Goal: Task Accomplishment & Management: Use online tool/utility

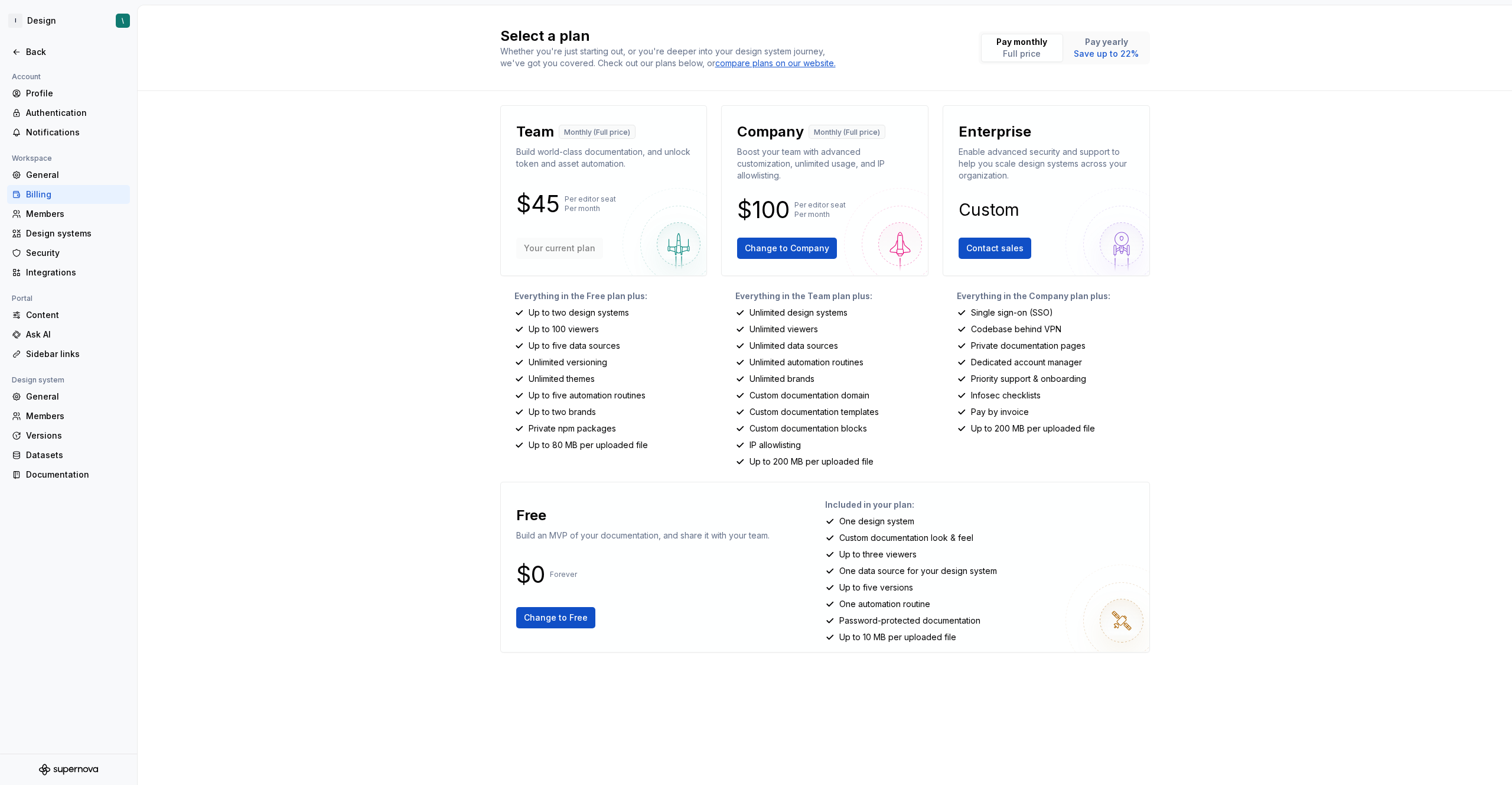
click at [434, 348] on div "Select a plan Whether you're just starting out, or you're deeper into your desi…" at bounding box center [825, 395] width 1375 height 779
click at [89, 16] on html "I Design \ Back Account Profile Authentication Notifications Workspace General …" at bounding box center [756, 392] width 1512 height 785
click at [92, 111] on div "Monthly credits 6,000 / 6,000" at bounding box center [92, 103] width 169 height 19
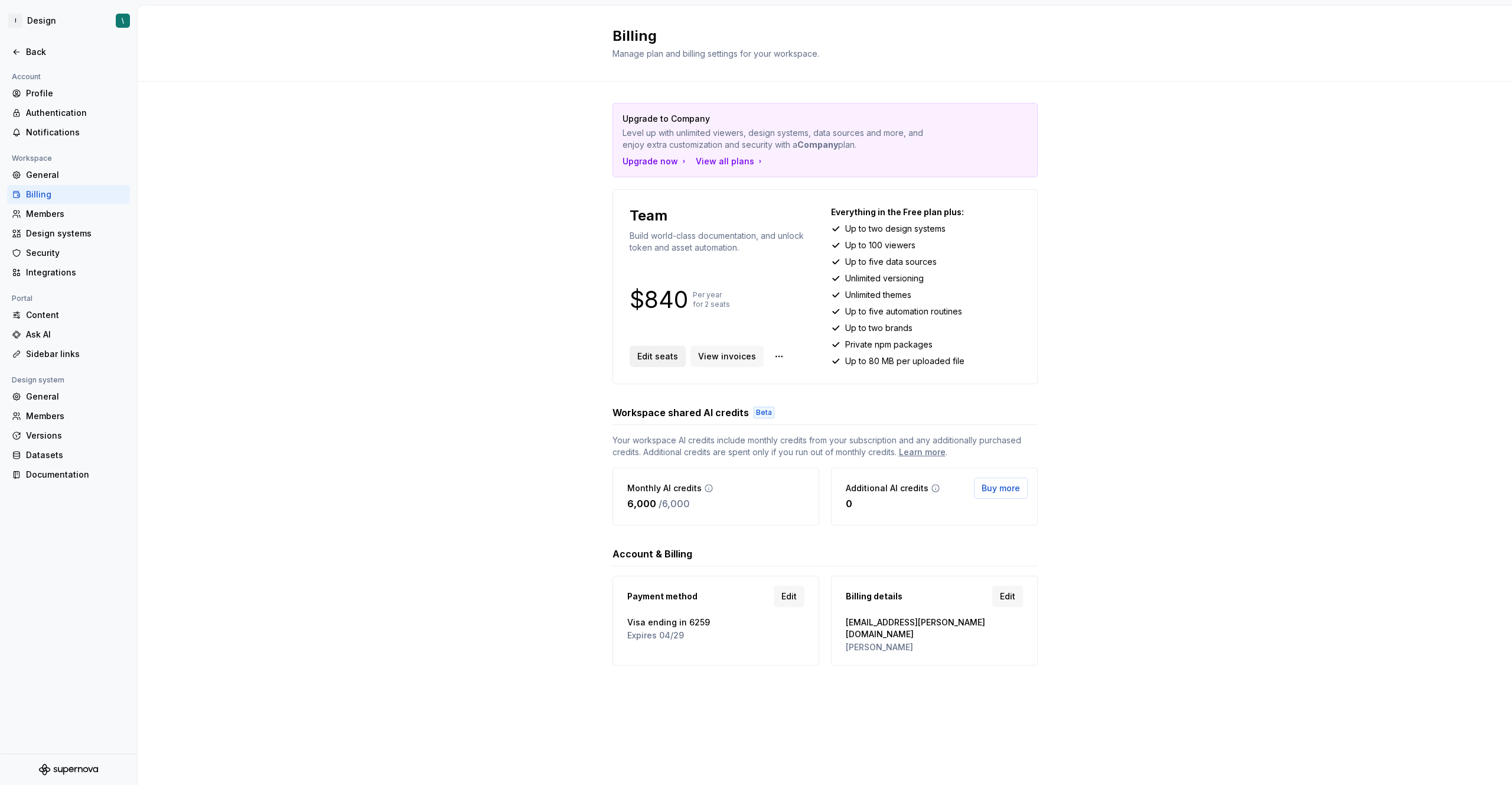
click at [677, 359] on button "Edit seats" at bounding box center [658, 356] width 56 height 21
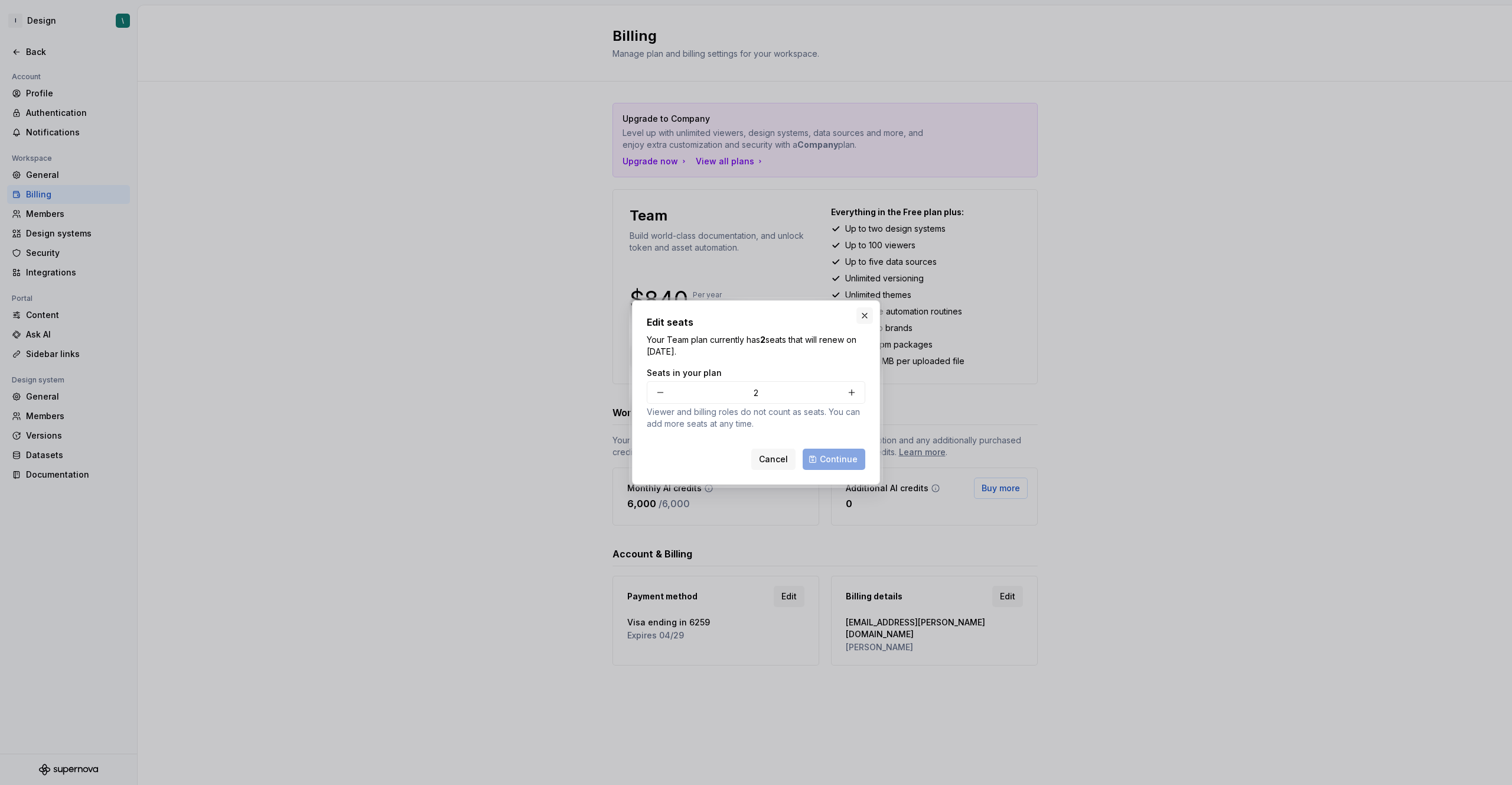
click at [866, 318] on button "button" at bounding box center [864, 315] width 16 height 16
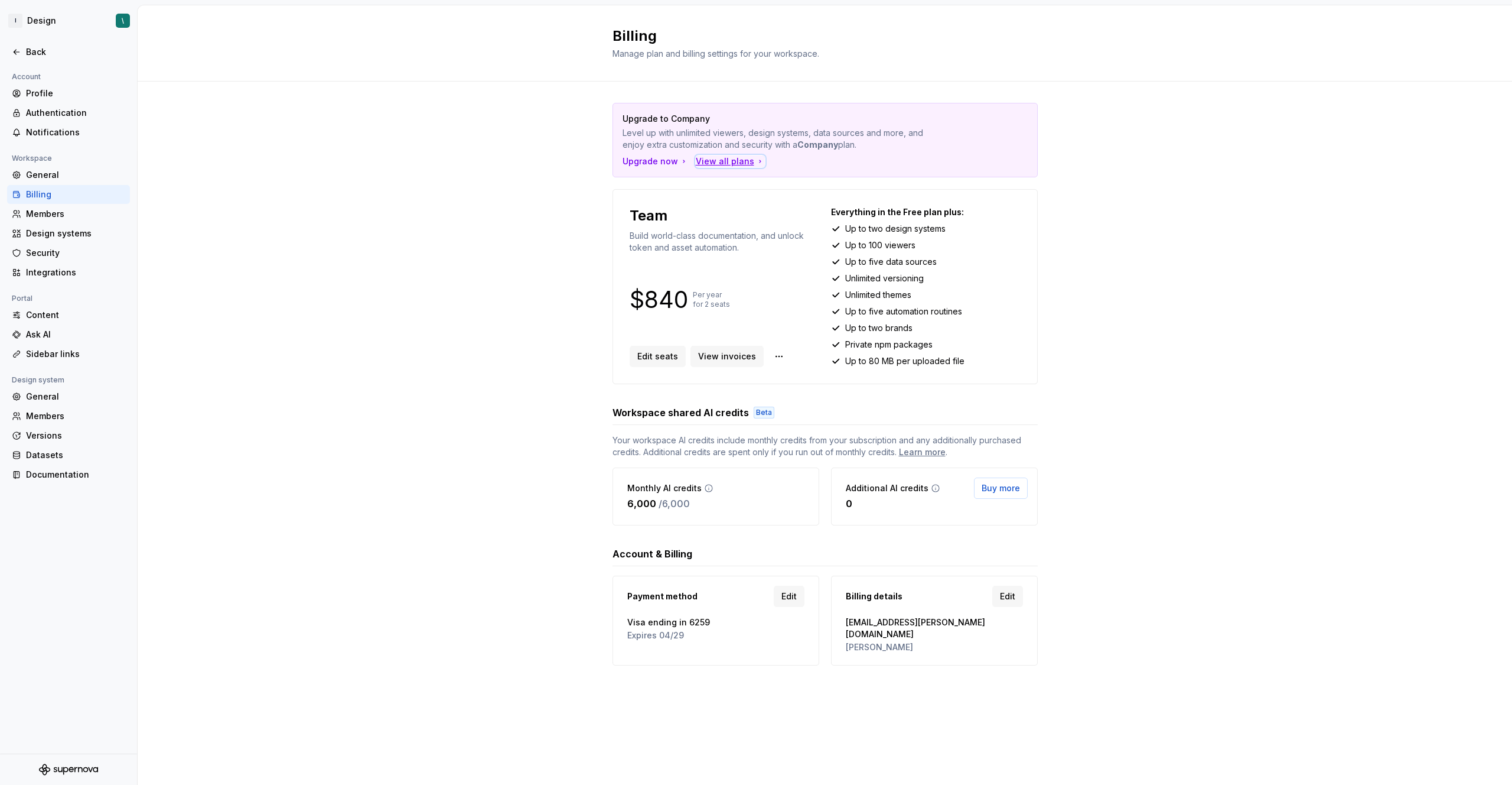
click at [720, 165] on div "View all plans" at bounding box center [730, 161] width 69 height 12
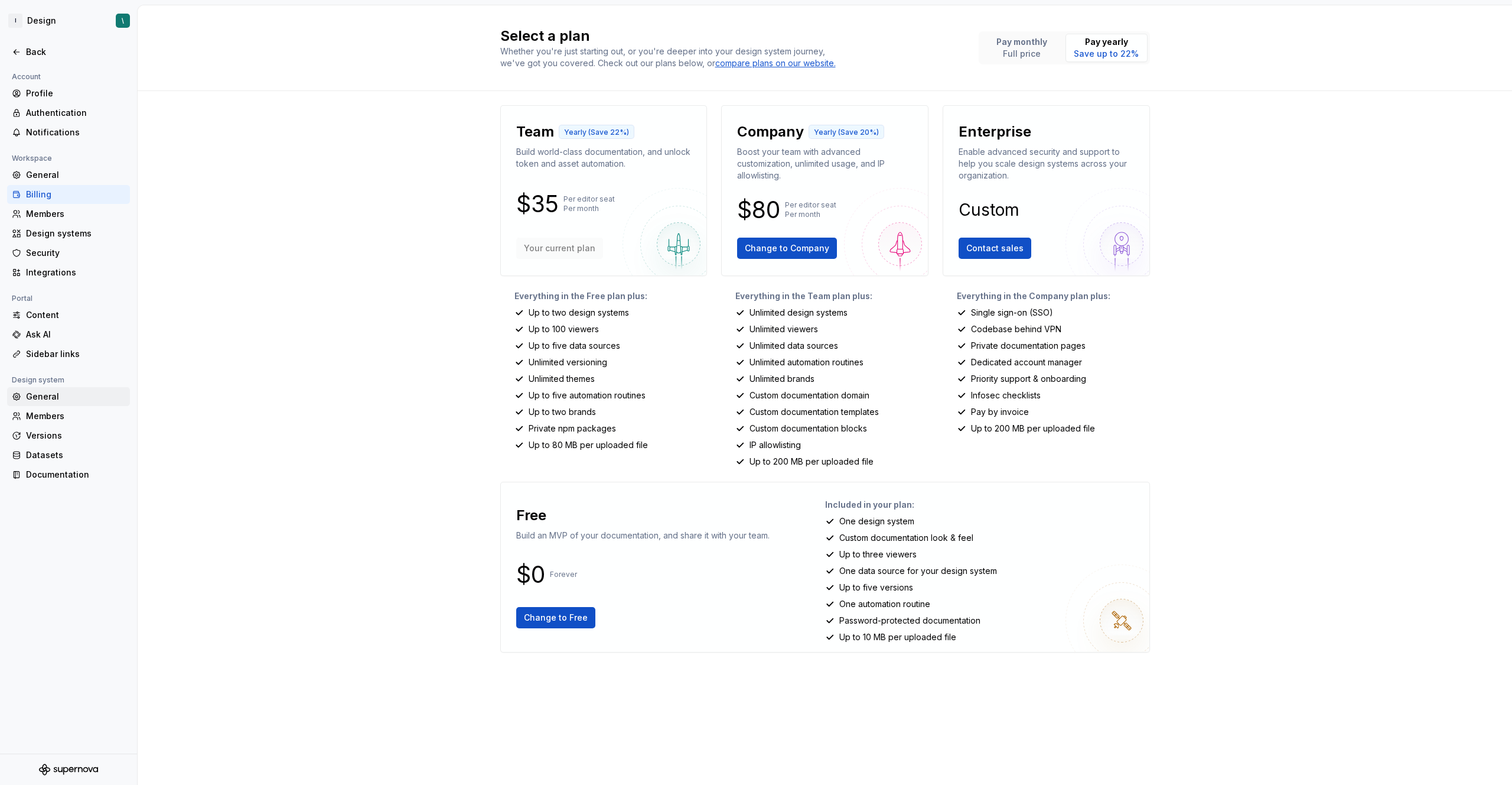
click at [39, 398] on div "General" at bounding box center [75, 396] width 99 height 12
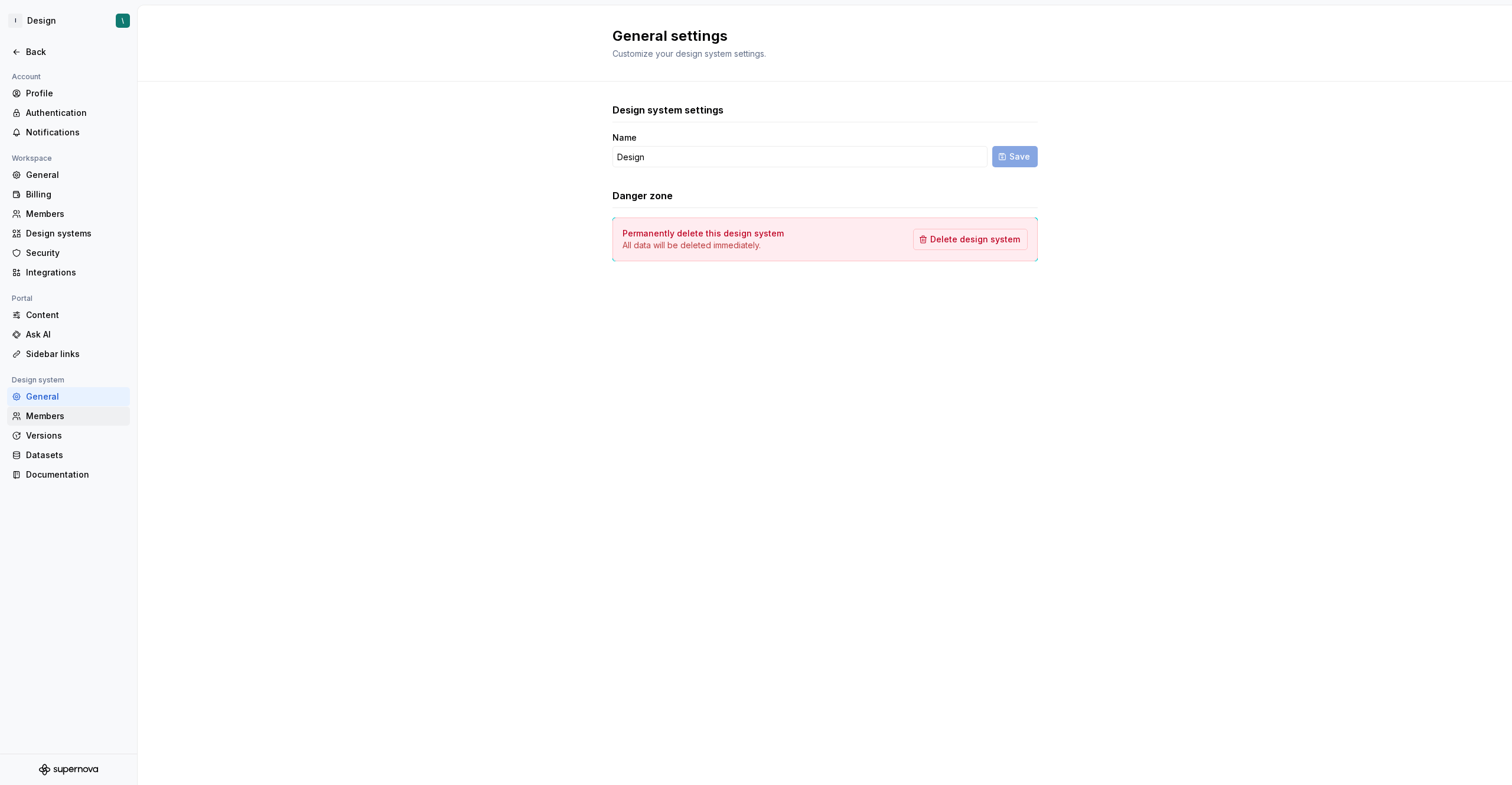
click at [59, 418] on div "Members" at bounding box center [75, 415] width 99 height 12
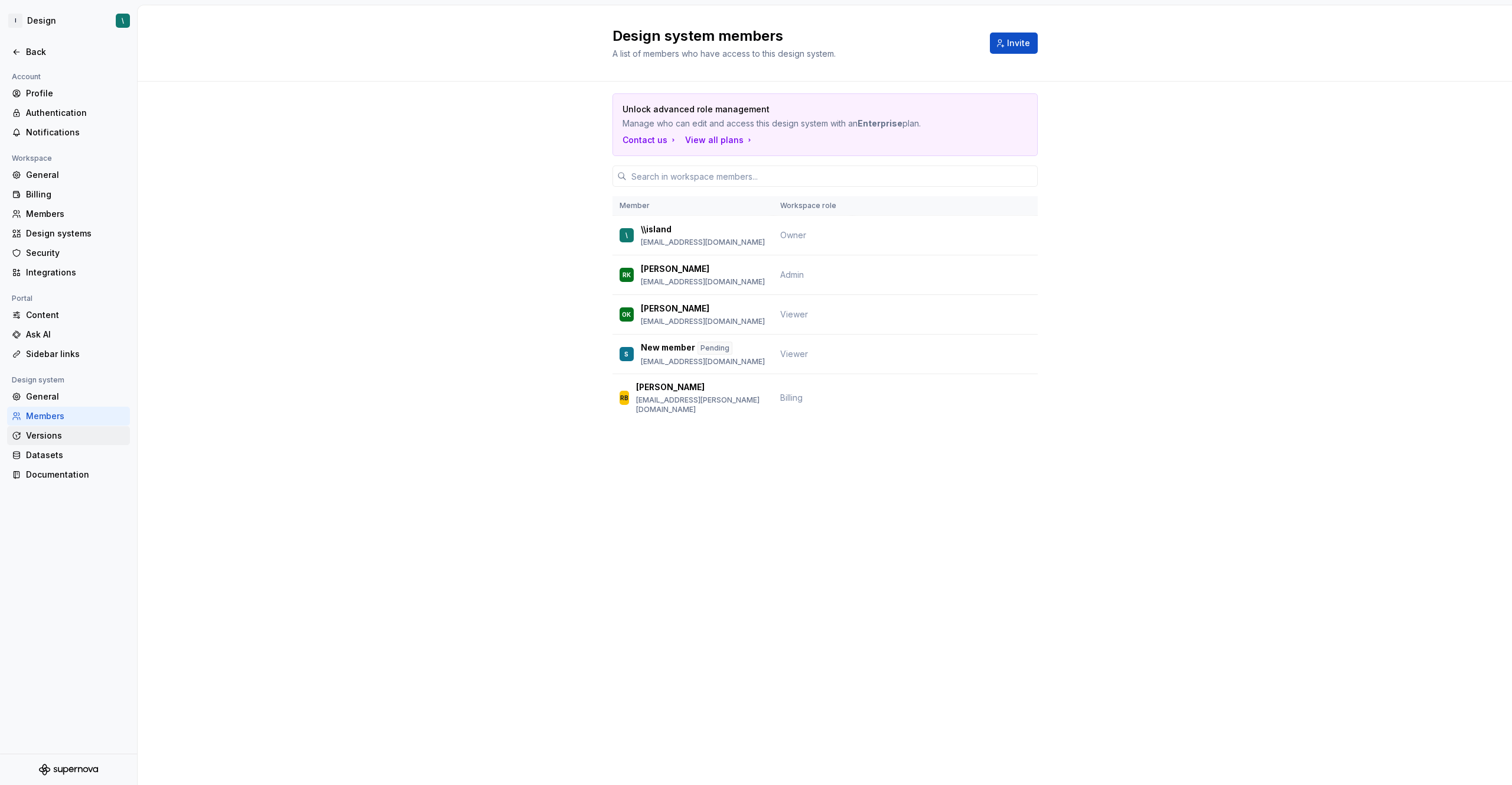
click at [70, 438] on div "Versions" at bounding box center [75, 435] width 99 height 12
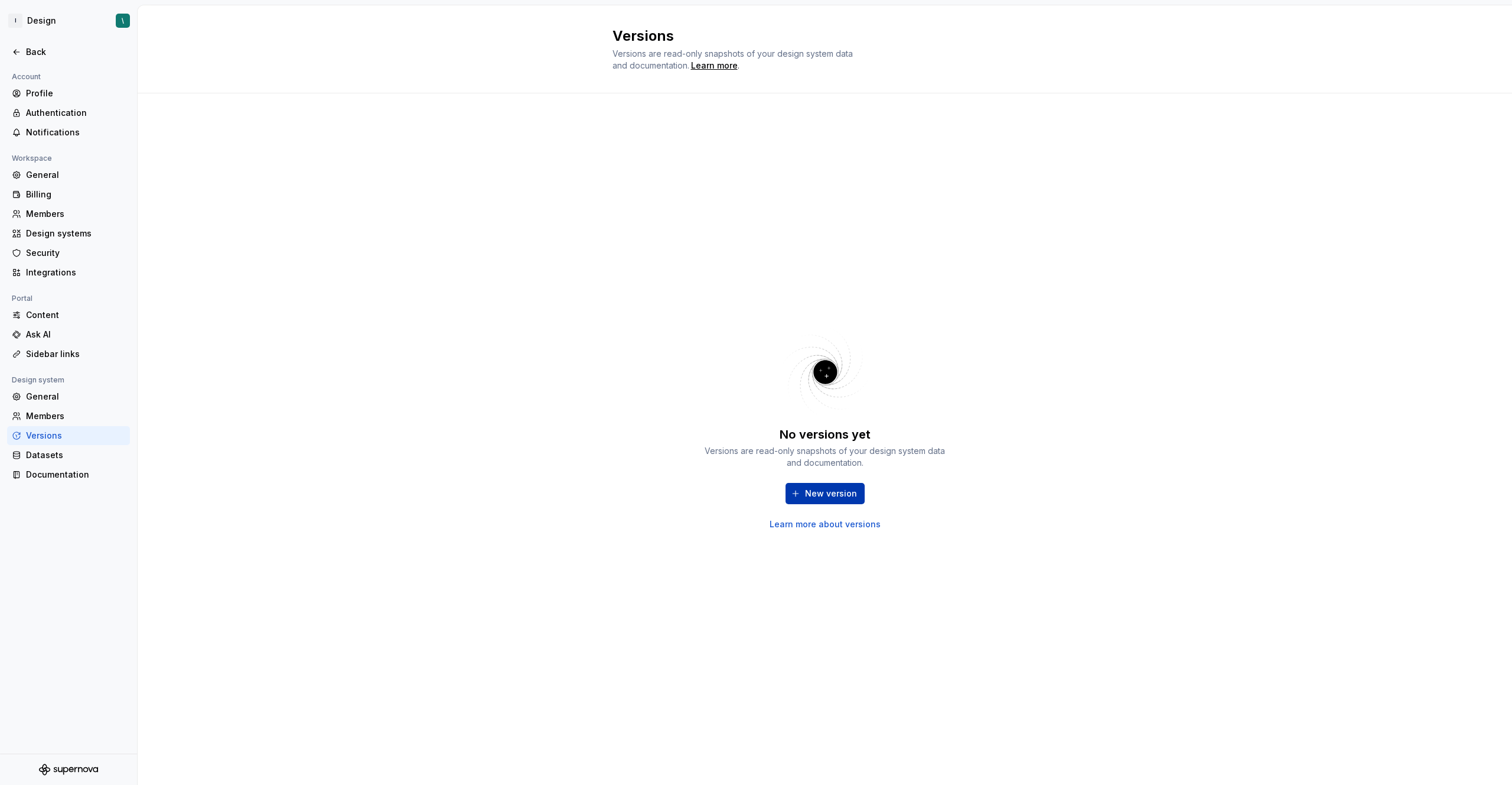
click at [830, 489] on span "New version" at bounding box center [831, 493] width 52 height 12
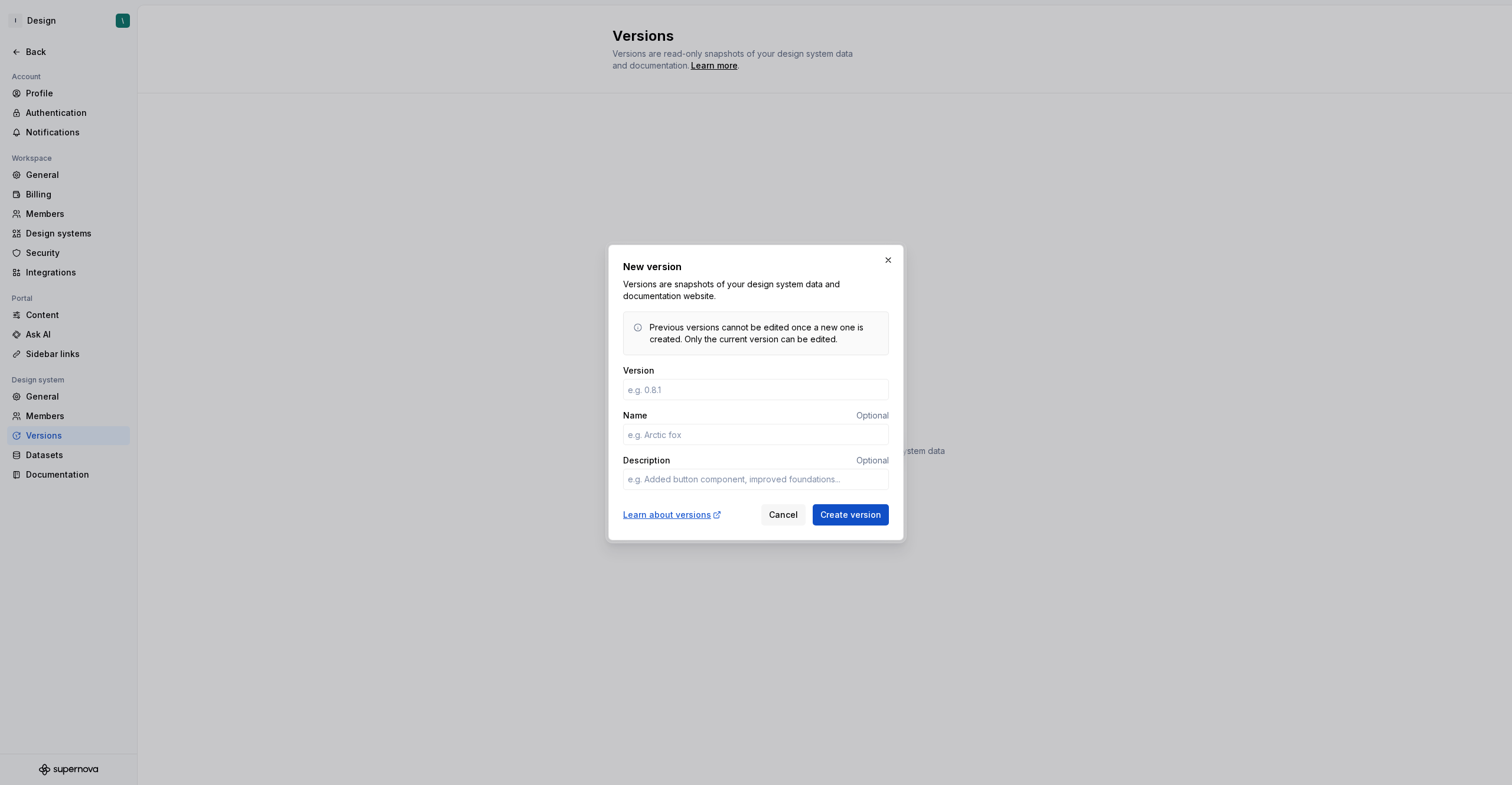
type textarea "*"
type input "1"
type textarea "*"
type input "1ץ"
type textarea "*"
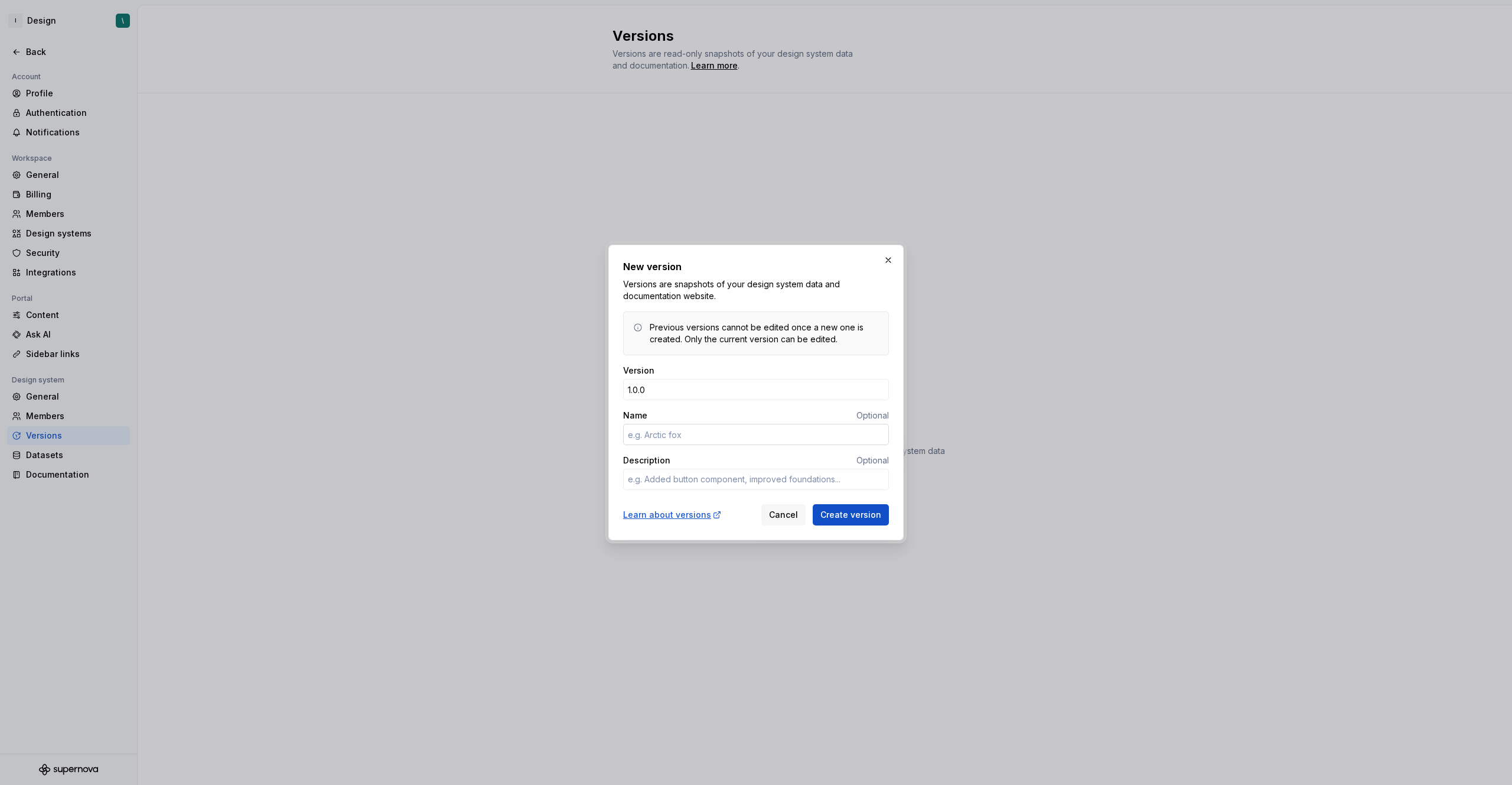
type input "1.0.0"
type textarea "*"
click at [746, 433] on input "Name" at bounding box center [756, 434] width 266 height 21
type input "design tokens"
click at [842, 519] on span "Create version" at bounding box center [851, 514] width 61 height 12
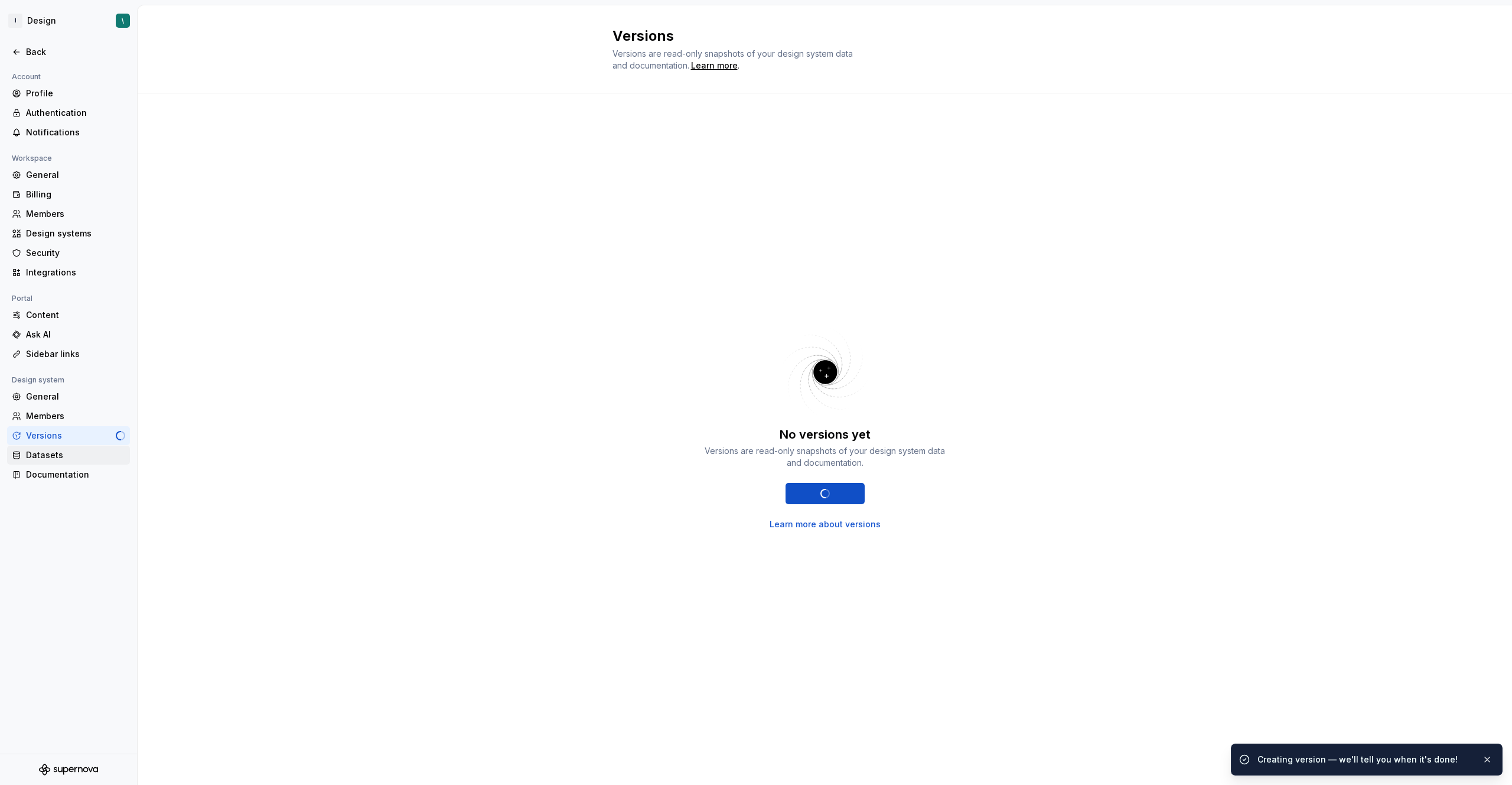
click at [75, 451] on div "Datasets" at bounding box center [75, 455] width 99 height 12
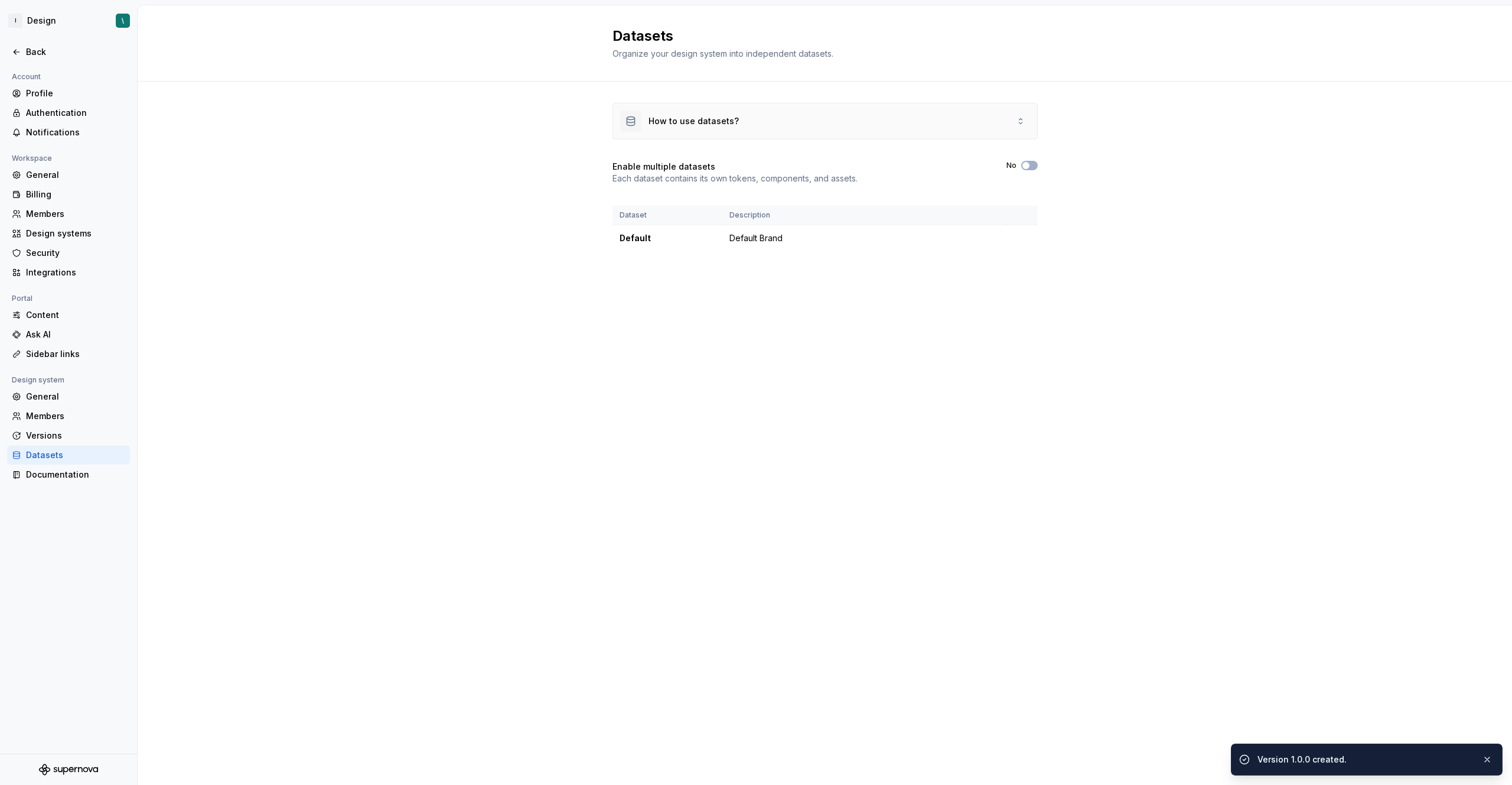
click at [766, 129] on div "How to use datasets?" at bounding box center [825, 121] width 424 height 35
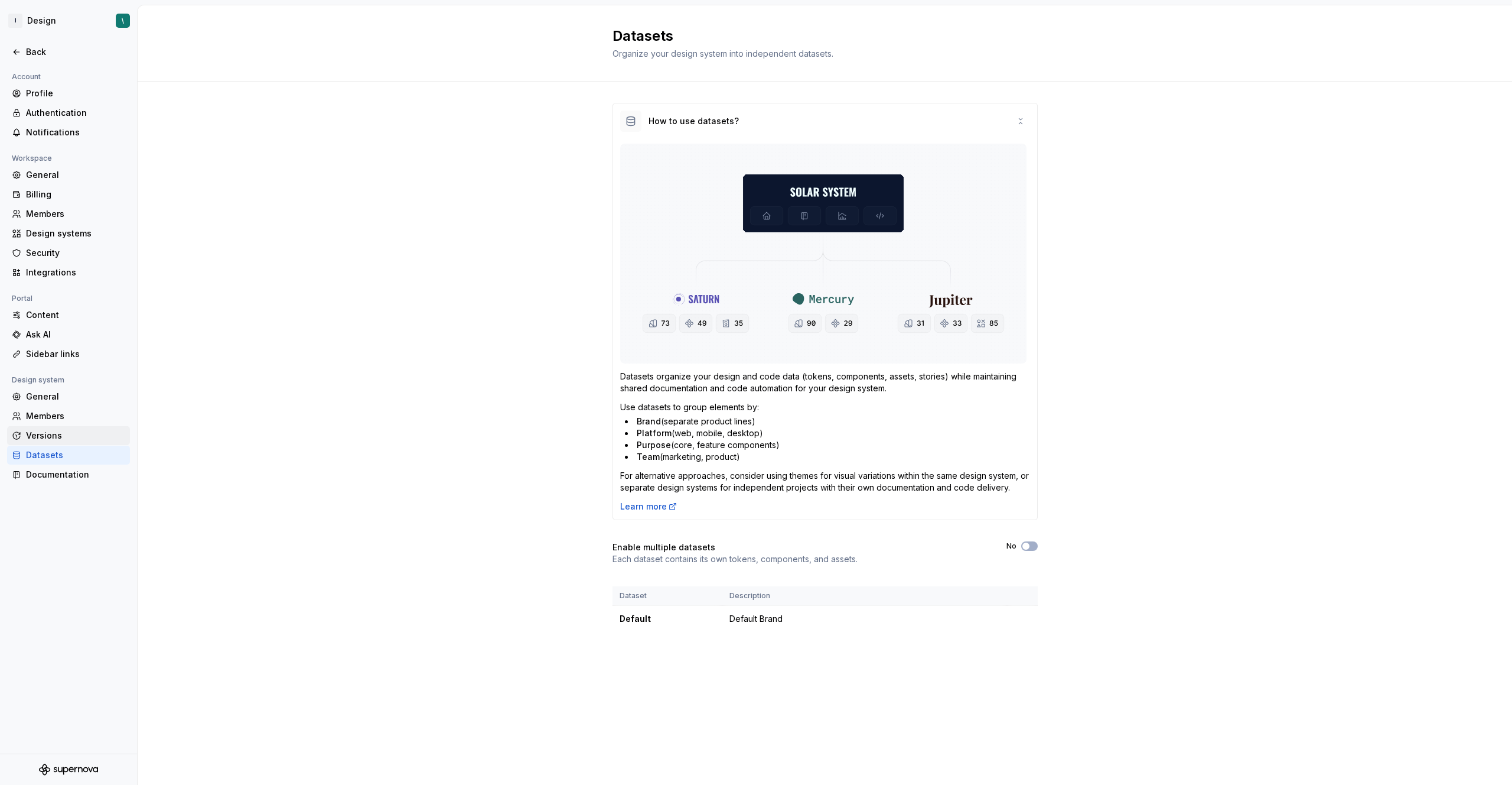
click at [59, 439] on div "Versions" at bounding box center [75, 435] width 99 height 12
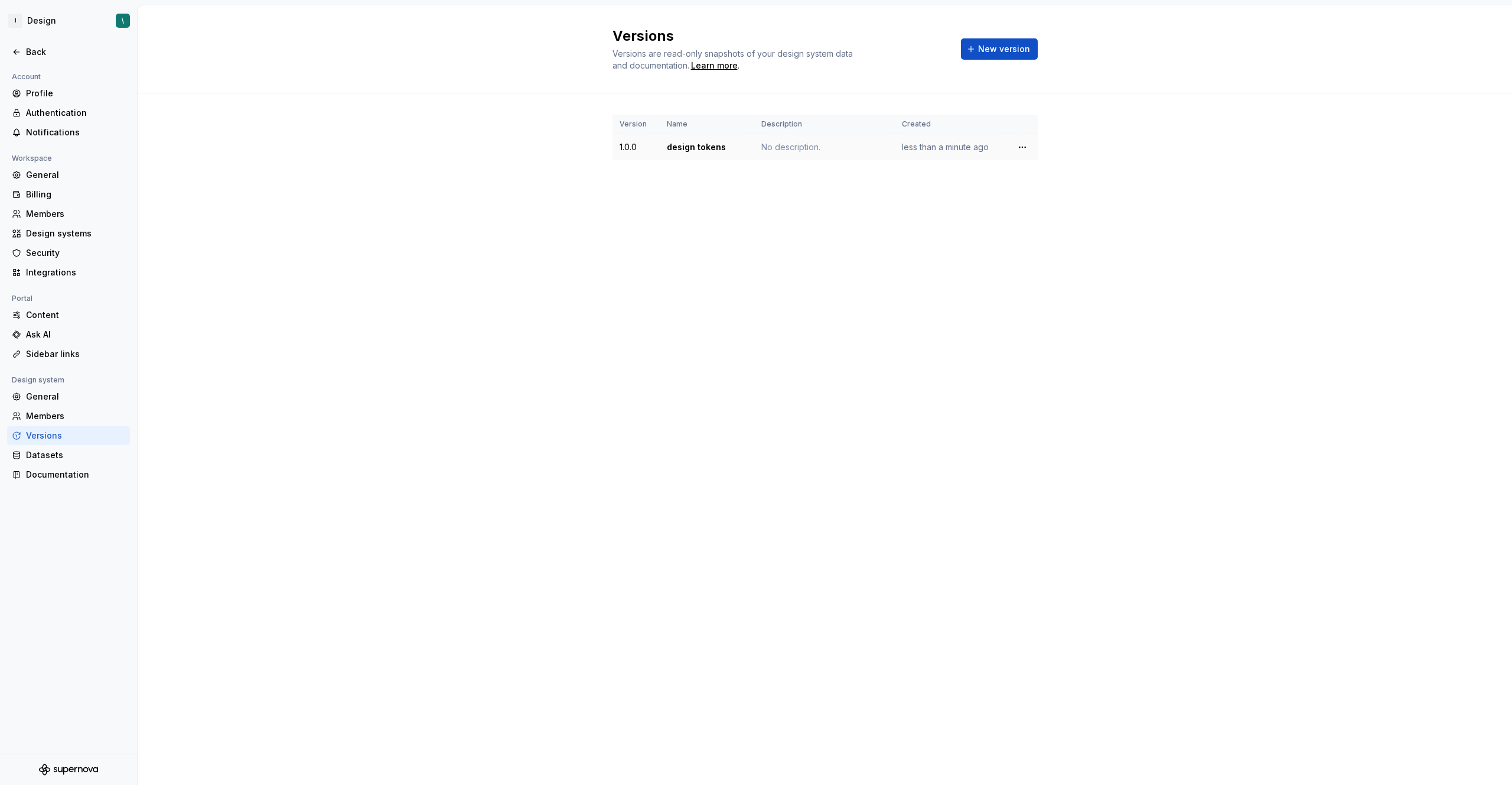
click at [791, 150] on div "No description." at bounding box center [824, 147] width 126 height 12
click at [1017, 146] on html "I Design \ Back Account Profile Authentication Notifications Workspace General …" at bounding box center [756, 392] width 1512 height 785
click at [1048, 169] on div "Edit details" at bounding box center [1074, 170] width 77 height 12
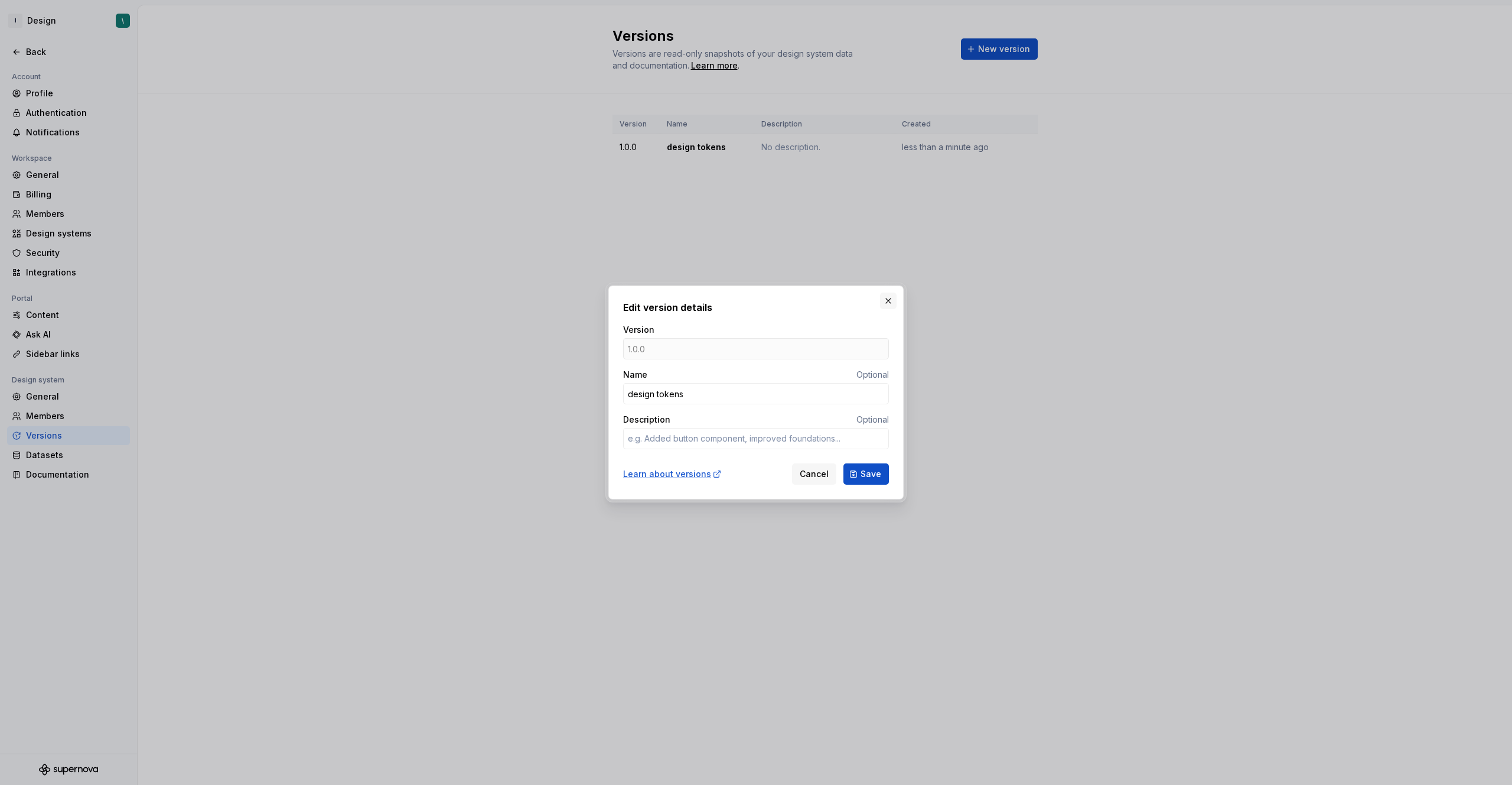
click at [895, 305] on button "button" at bounding box center [887, 300] width 16 height 16
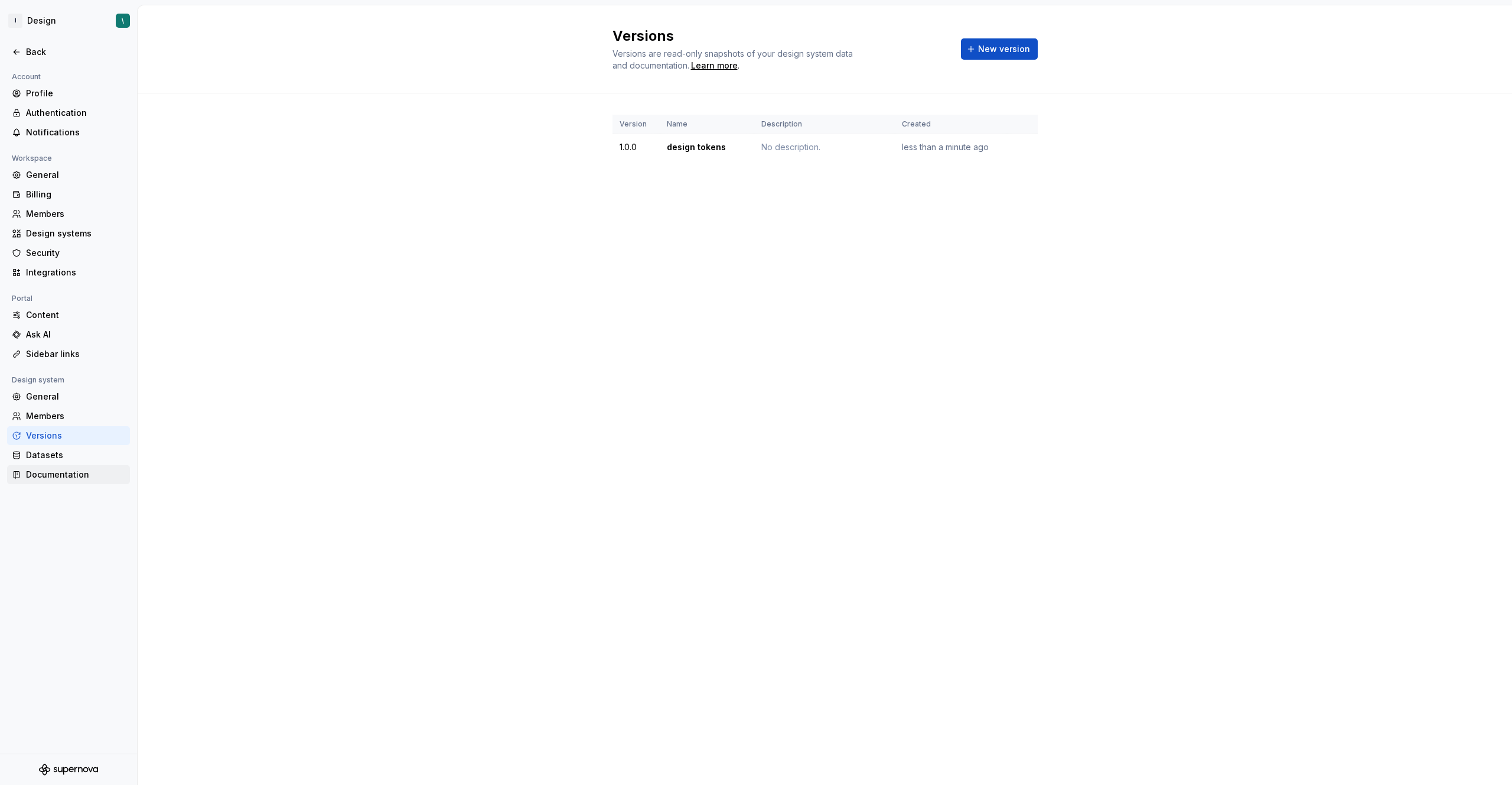
click at [72, 470] on div "Documentation" at bounding box center [75, 474] width 99 height 12
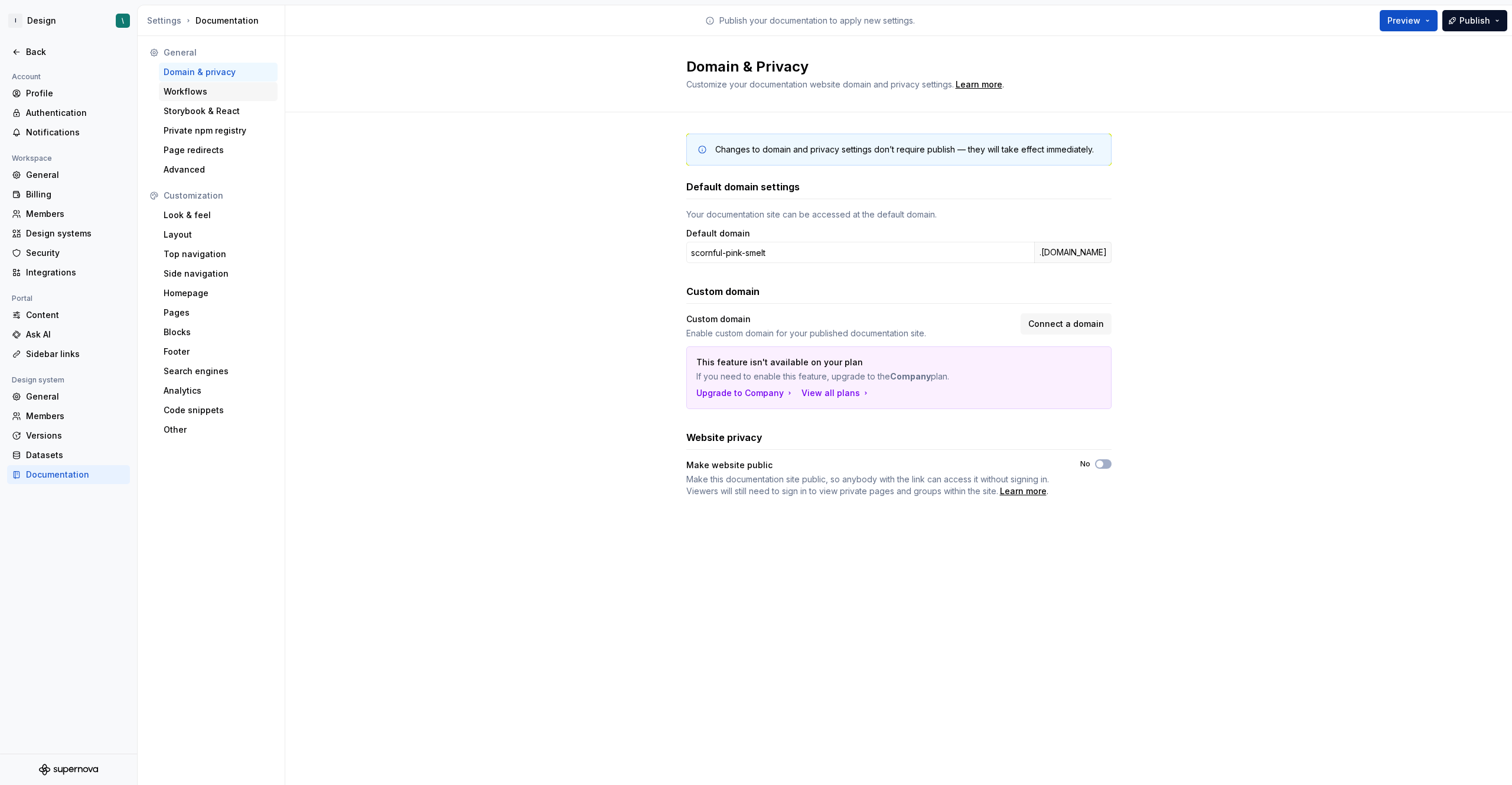
click at [223, 95] on div "Workflows" at bounding box center [218, 91] width 109 height 12
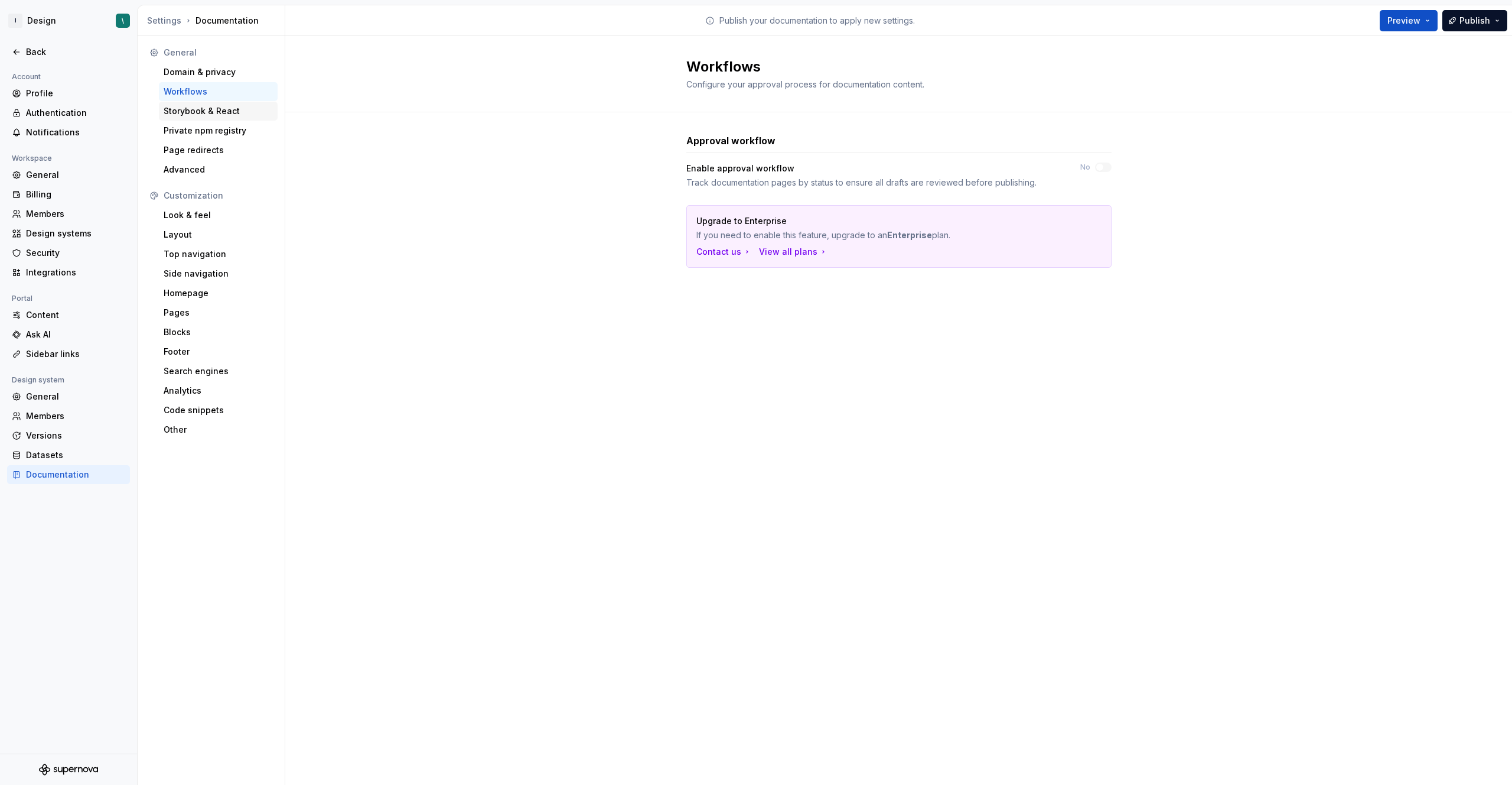
click at [235, 114] on div "Storybook & React" at bounding box center [218, 111] width 109 height 12
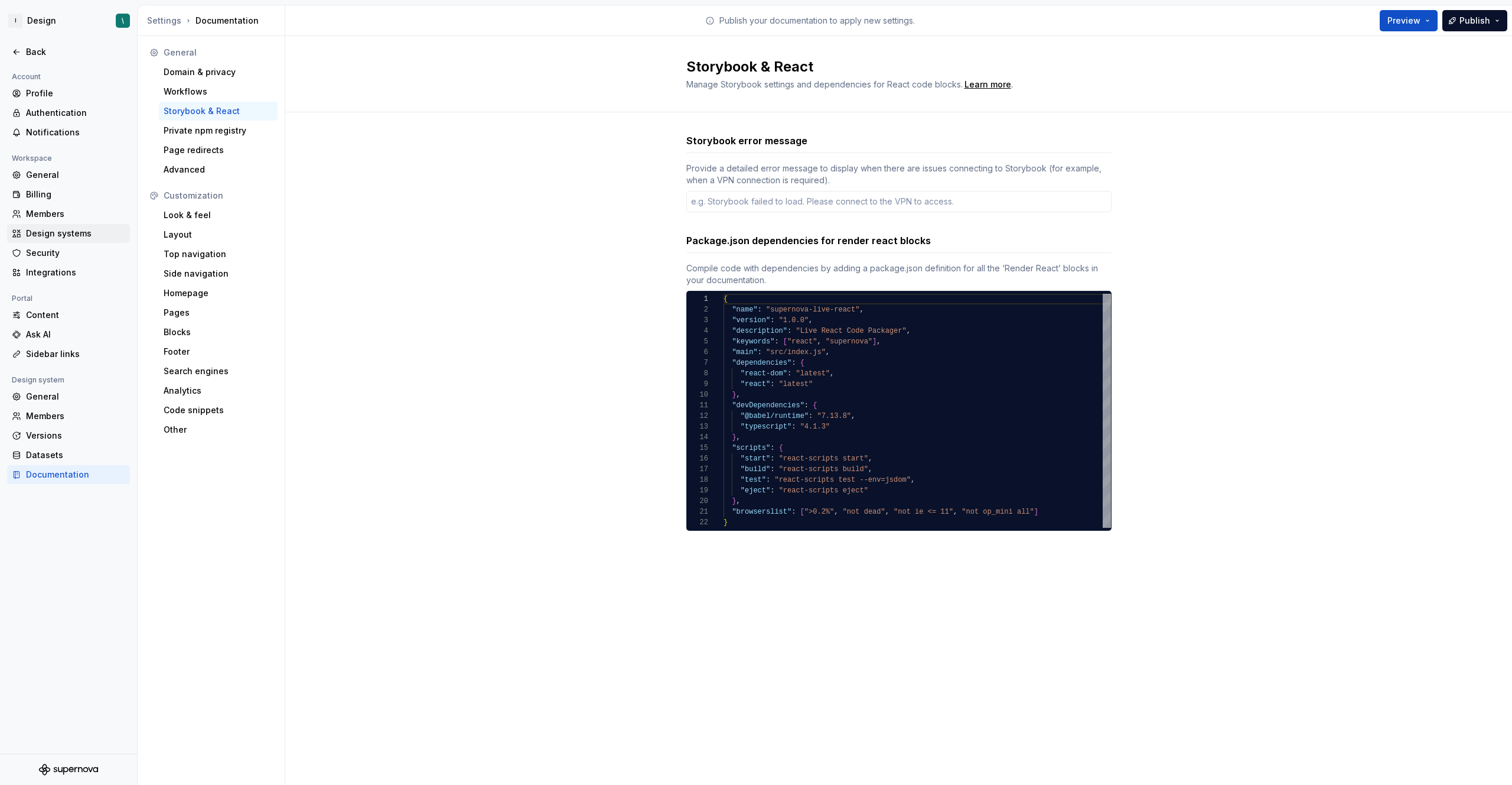
click at [48, 233] on div "Design systems" at bounding box center [75, 233] width 99 height 12
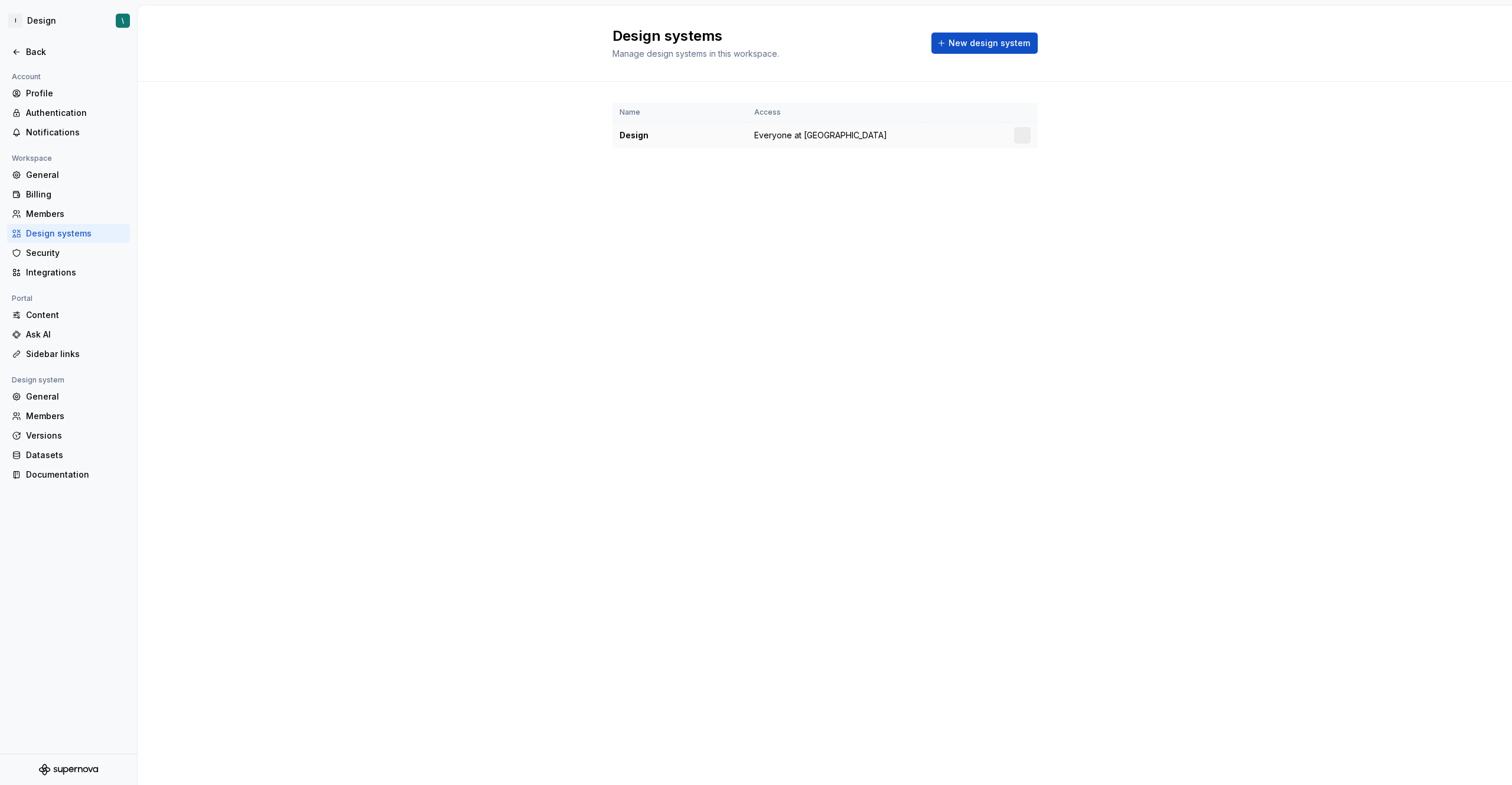
click at [908, 133] on td "Everyone at [GEOGRAPHIC_DATA]" at bounding box center [835, 135] width 176 height 27
click at [1022, 135] on html "I Design \ Back Account Profile Authentication Notifications Workspace General …" at bounding box center [756, 392] width 1512 height 785
click at [1051, 152] on div "View members" at bounding box center [1092, 158] width 112 height 12
click at [1022, 137] on html "I Design \ Back Account Profile Authentication Notifications Workspace General …" at bounding box center [756, 392] width 1512 height 785
click at [1062, 177] on div "Design system settings" at bounding box center [1092, 177] width 112 height 12
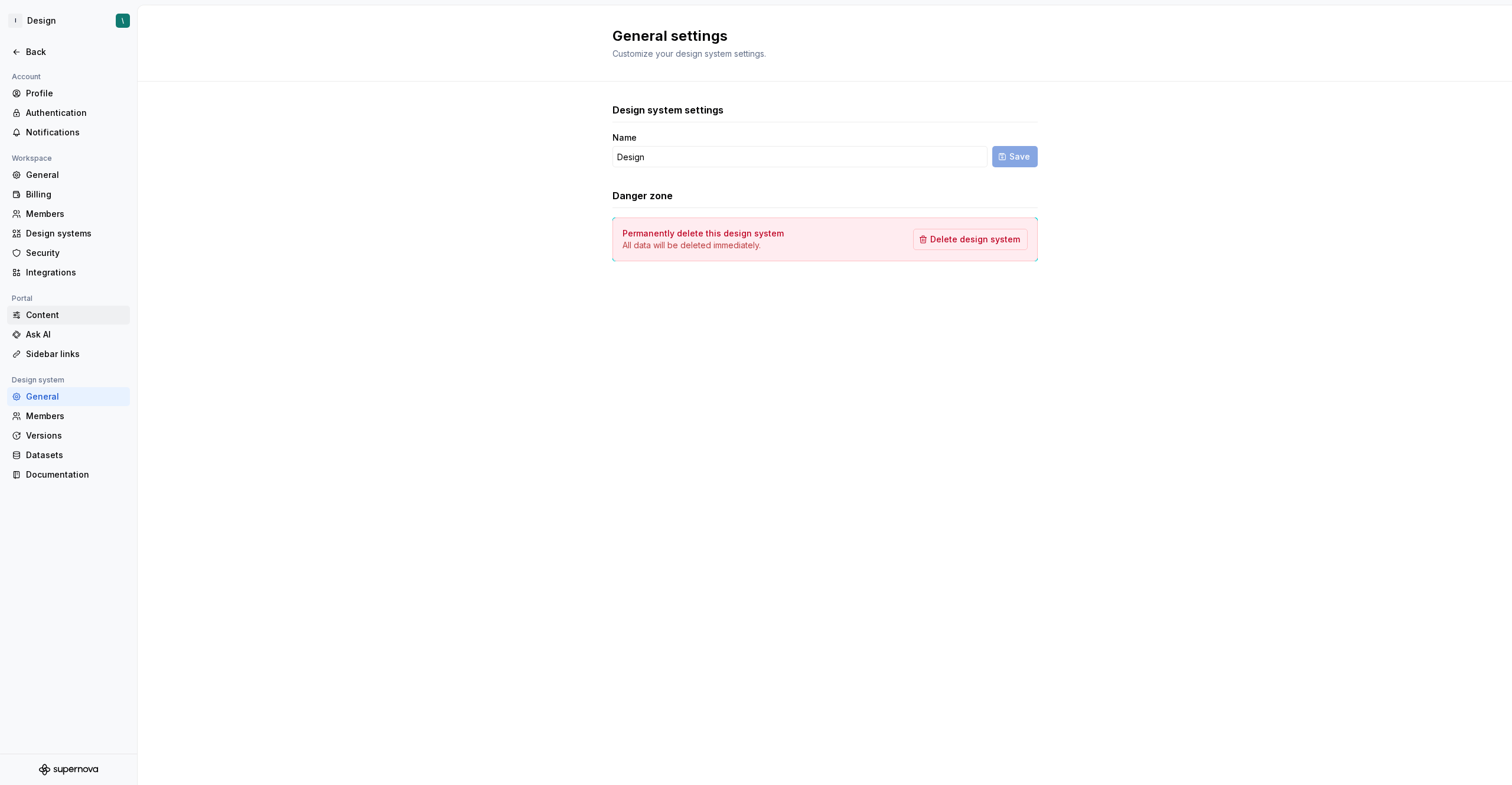
click at [61, 318] on div "Content" at bounding box center [75, 315] width 99 height 12
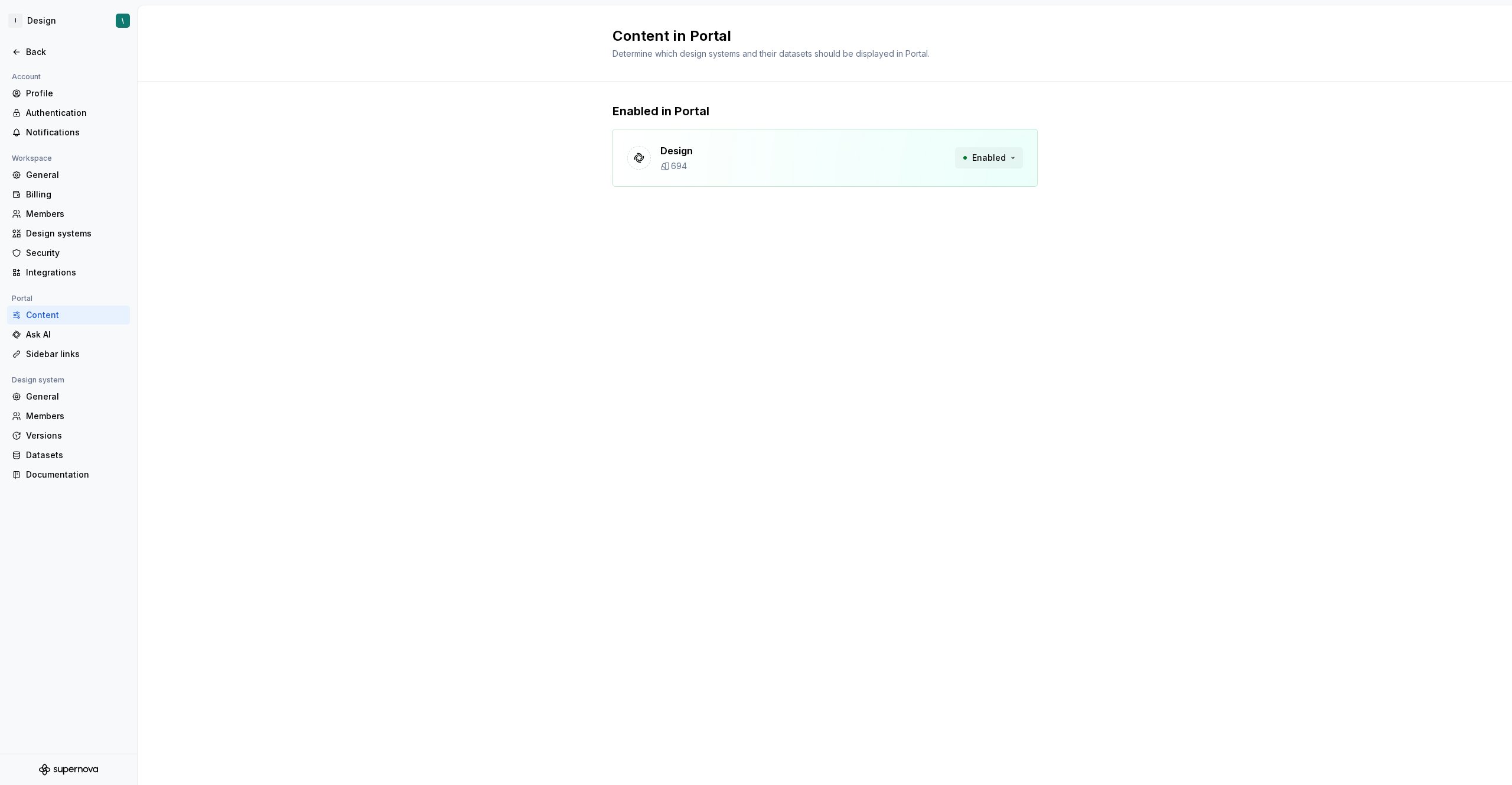
click at [1000, 157] on span "Enabled" at bounding box center [989, 157] width 34 height 12
click at [385, 240] on div "Content in Portal Determine which design systems and their datasets should be d…" at bounding box center [825, 395] width 1375 height 779
click at [56, 334] on div "Ask AI" at bounding box center [75, 334] width 99 height 12
type textarea "*"
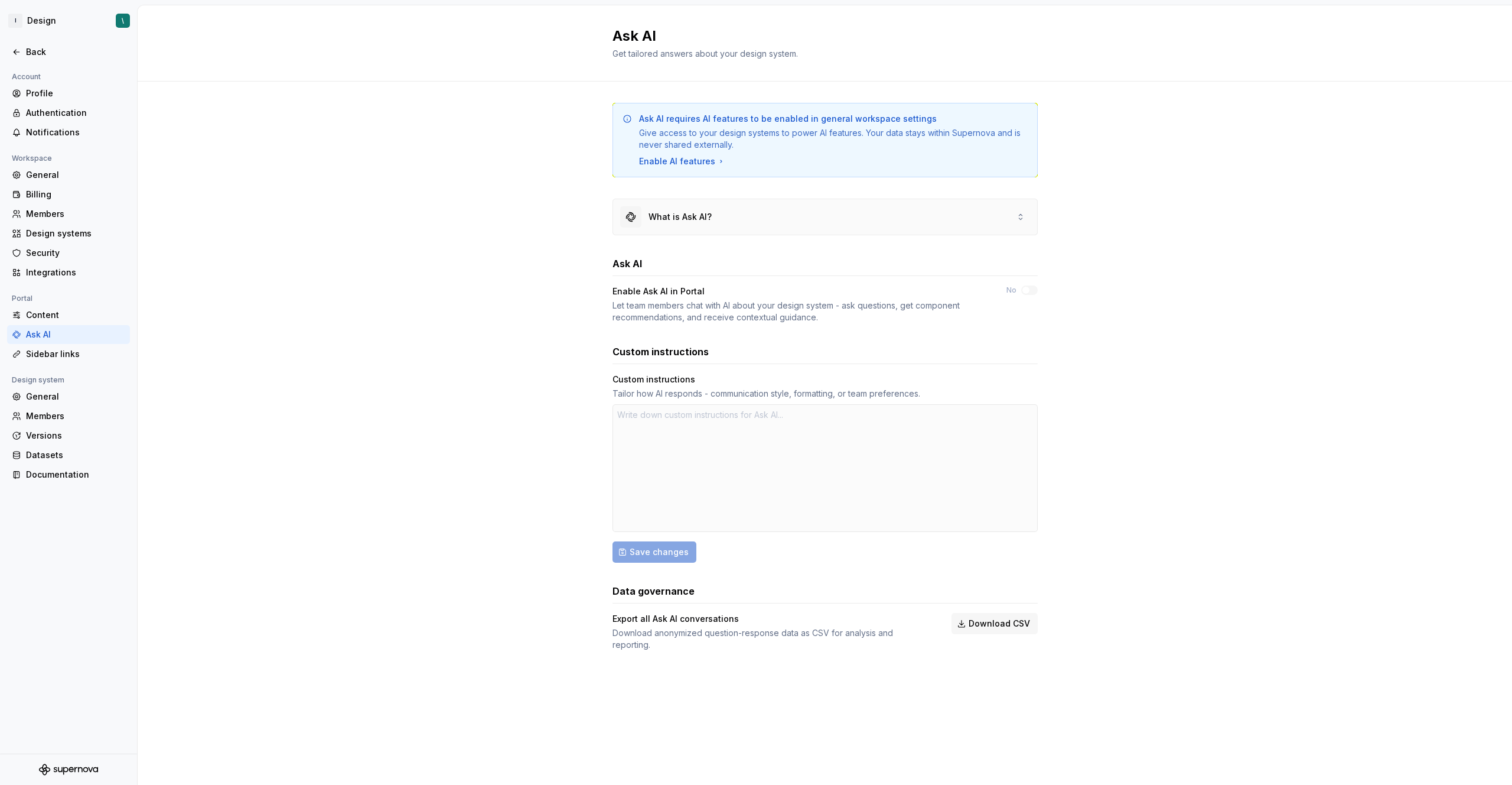
click at [699, 221] on div "What is Ask AI?" at bounding box center [680, 217] width 63 height 12
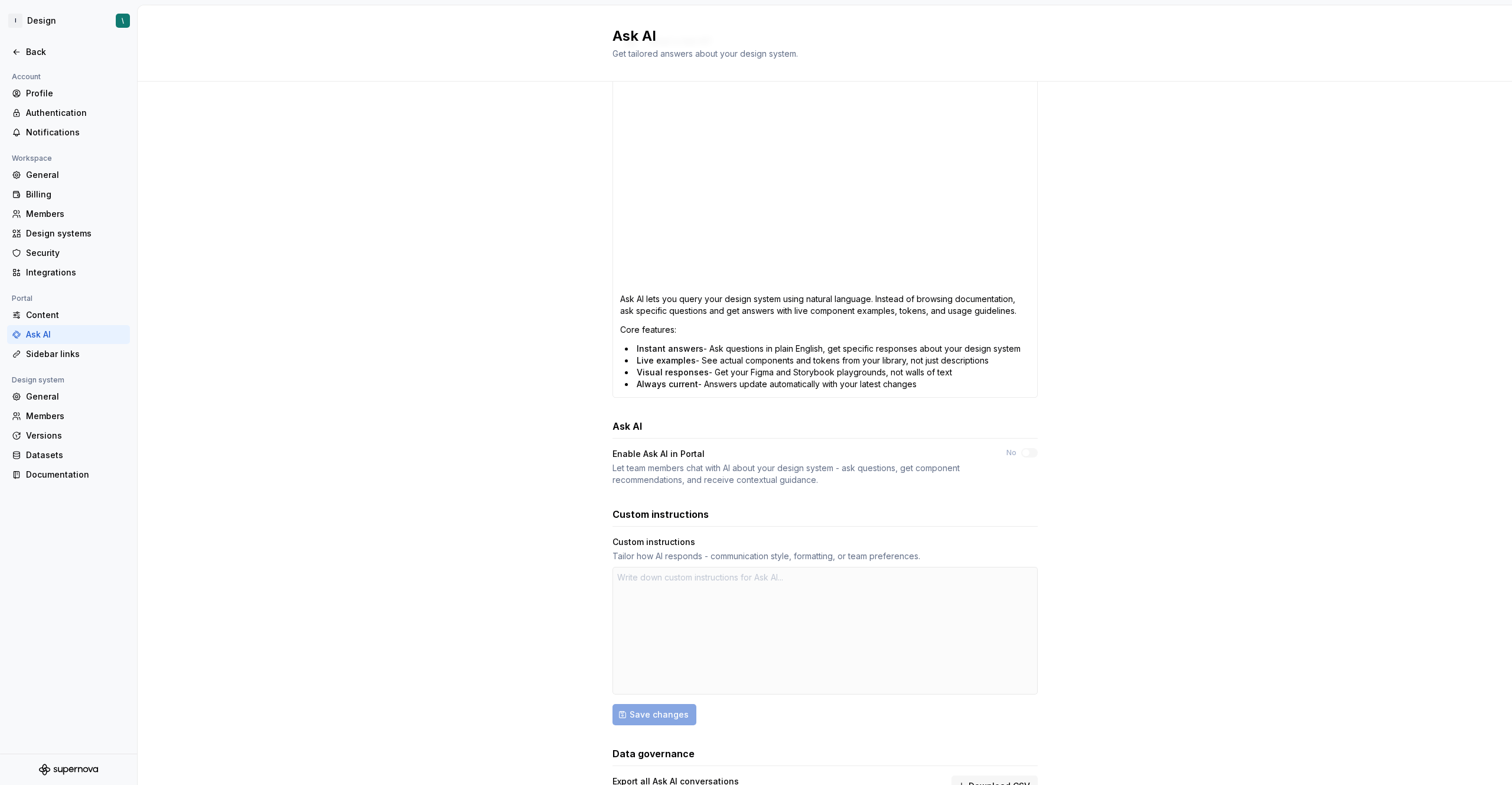
scroll to position [237, 0]
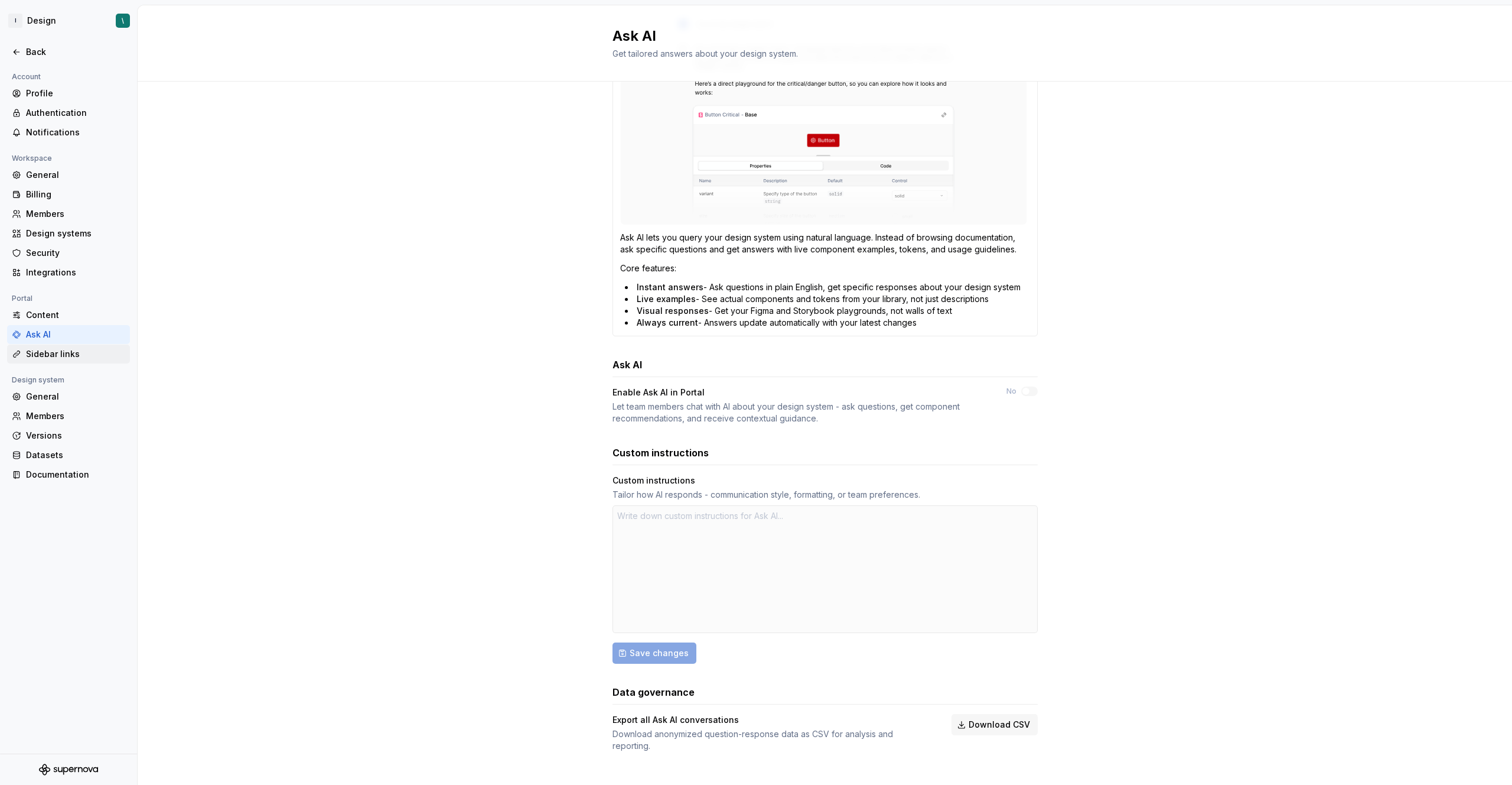
click at [68, 351] on div "Sidebar links" at bounding box center [75, 354] width 99 height 12
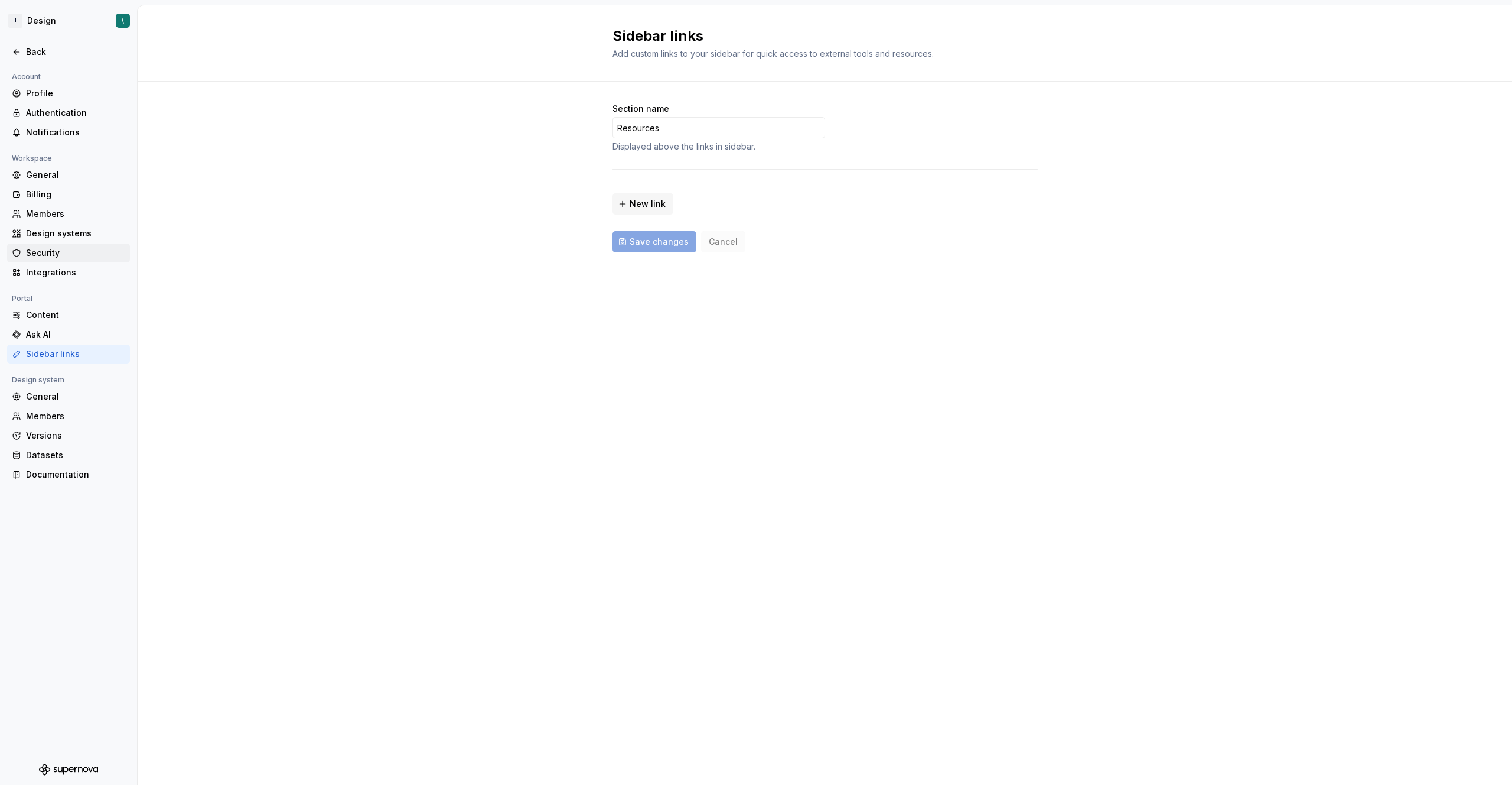
click at [71, 253] on div "Security" at bounding box center [75, 252] width 99 height 12
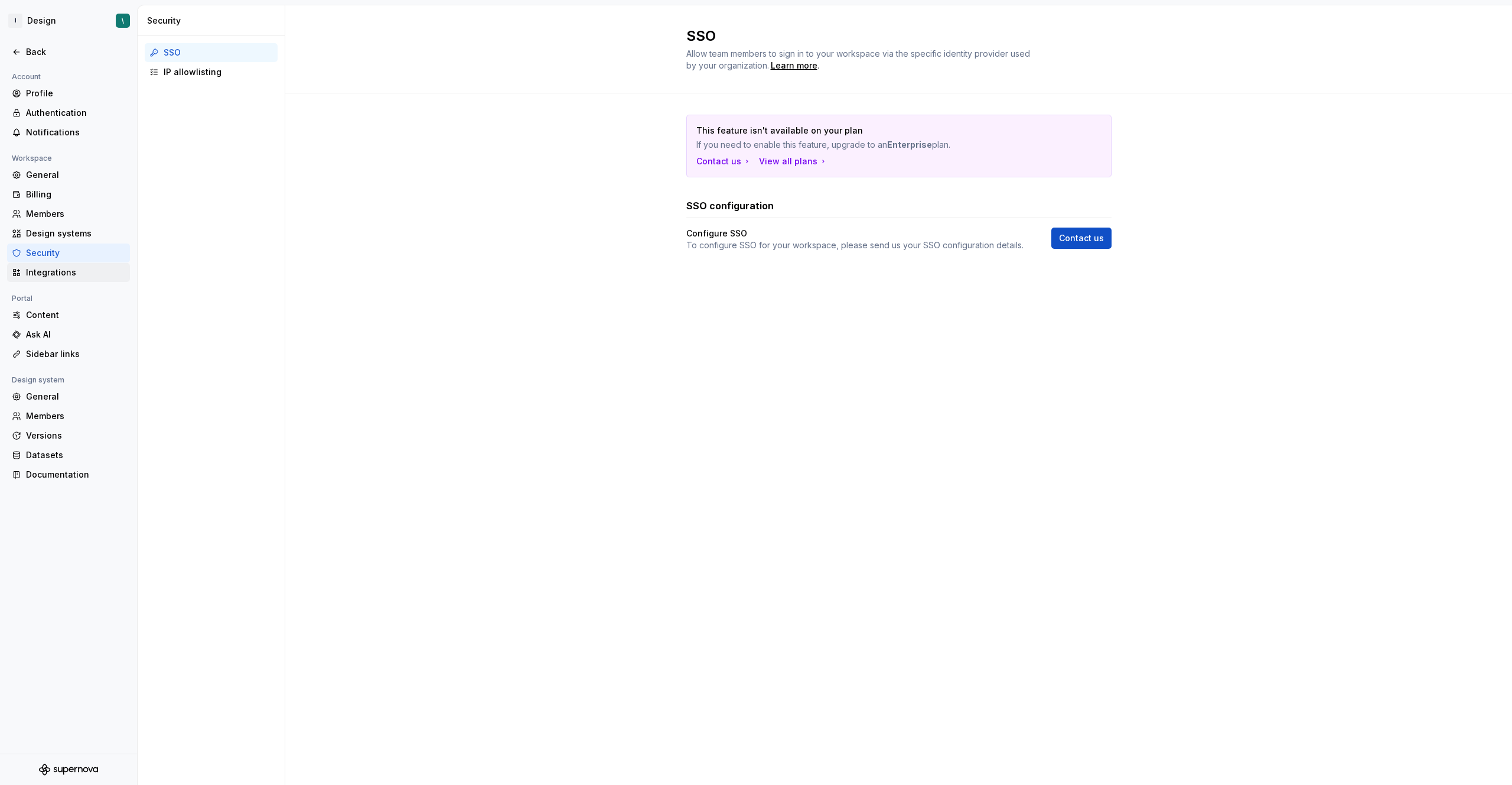
click at [75, 273] on div "Integrations" at bounding box center [75, 272] width 99 height 12
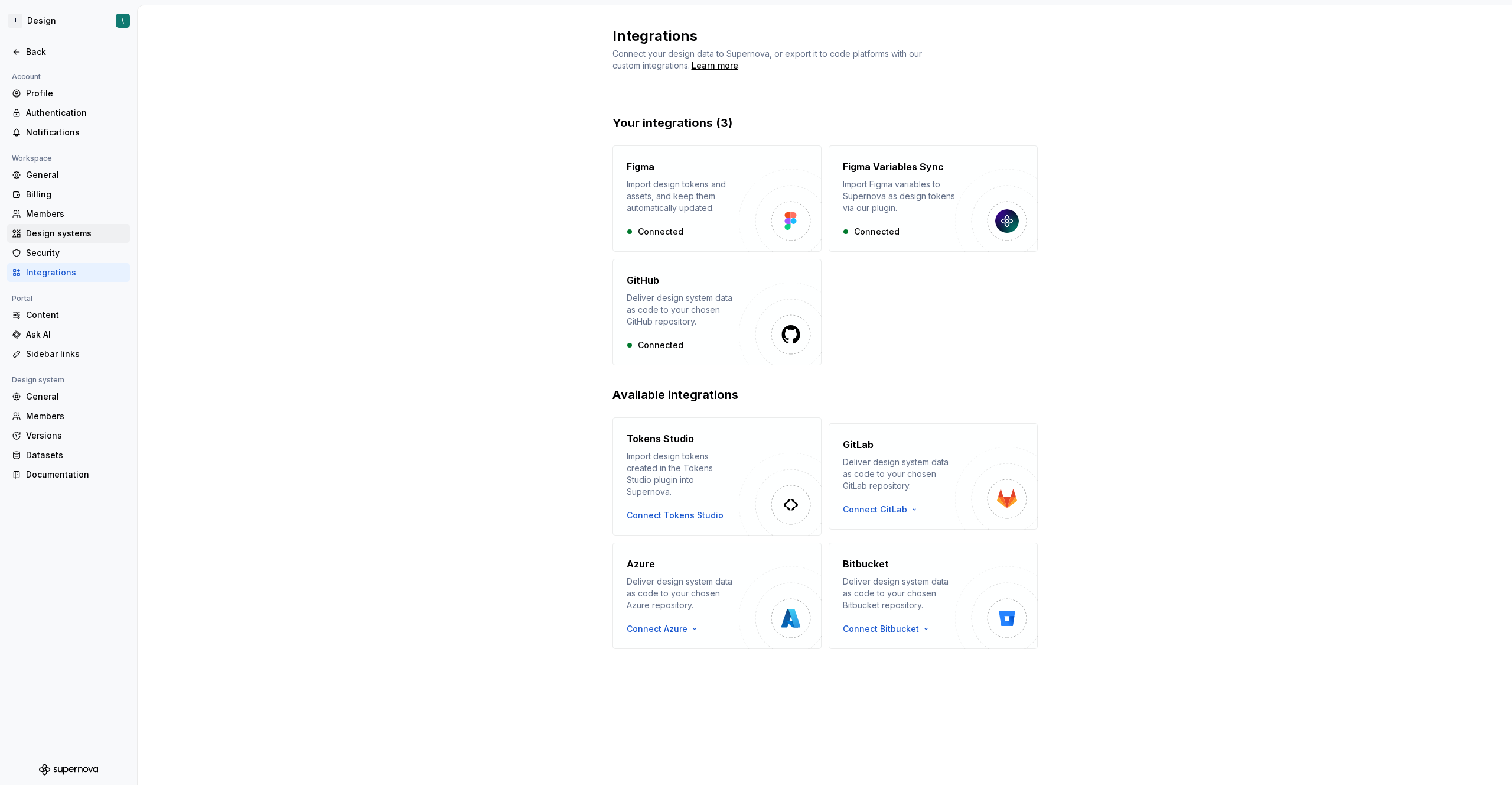
click at [83, 234] on div "Design systems" at bounding box center [75, 233] width 99 height 12
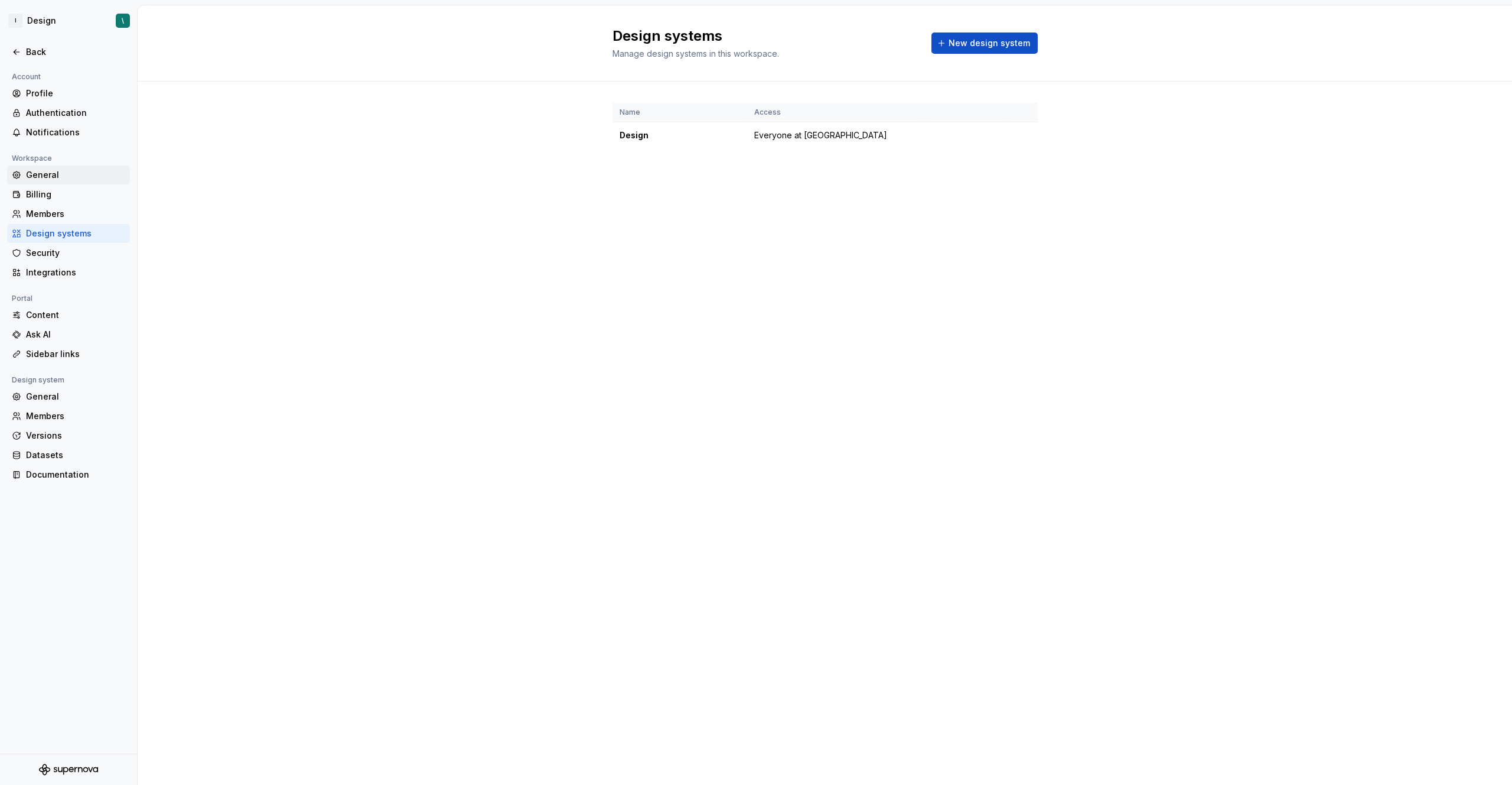
click at [82, 181] on div "General" at bounding box center [68, 175] width 123 height 19
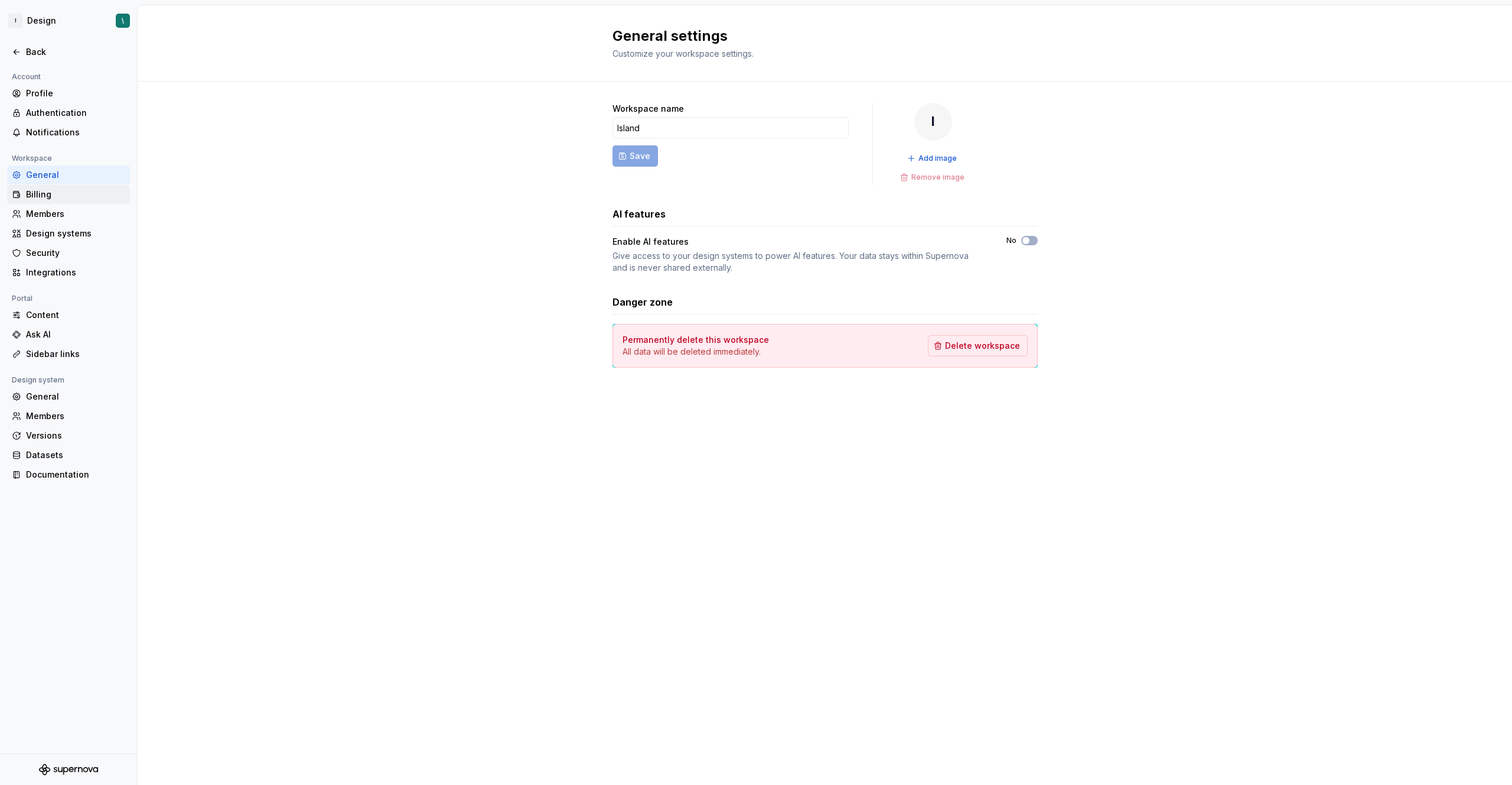
click at [80, 195] on div "Billing" at bounding box center [75, 194] width 99 height 12
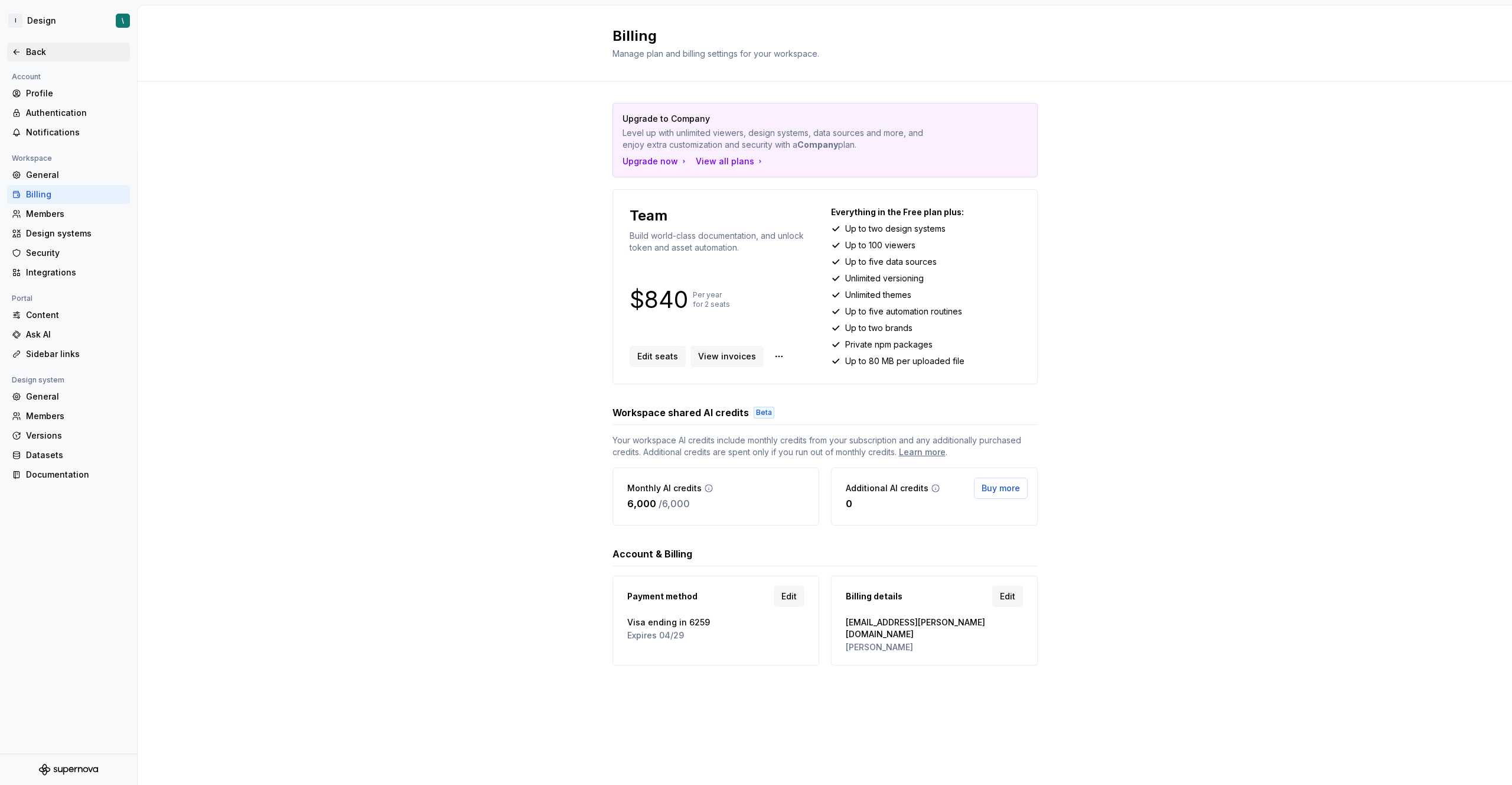
click at [42, 53] on div "Back" at bounding box center [75, 51] width 99 height 12
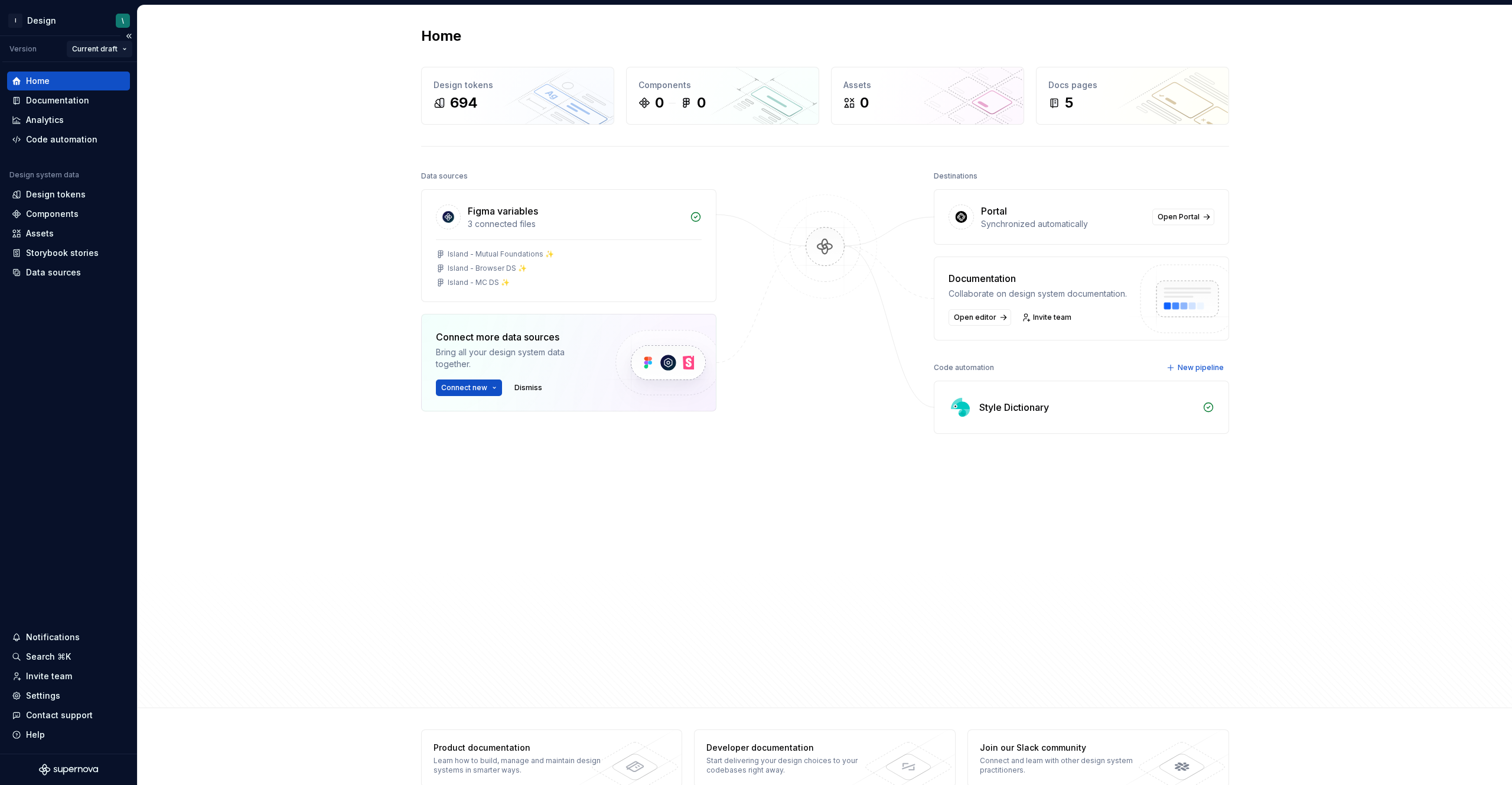
click at [121, 49] on html "I Design \ Version Current draft Home Documentation Analytics Code automation D…" at bounding box center [756, 392] width 1512 height 785
click at [137, 90] on div "v 1.0.0 - design tokens" at bounding box center [137, 91] width 94 height 12
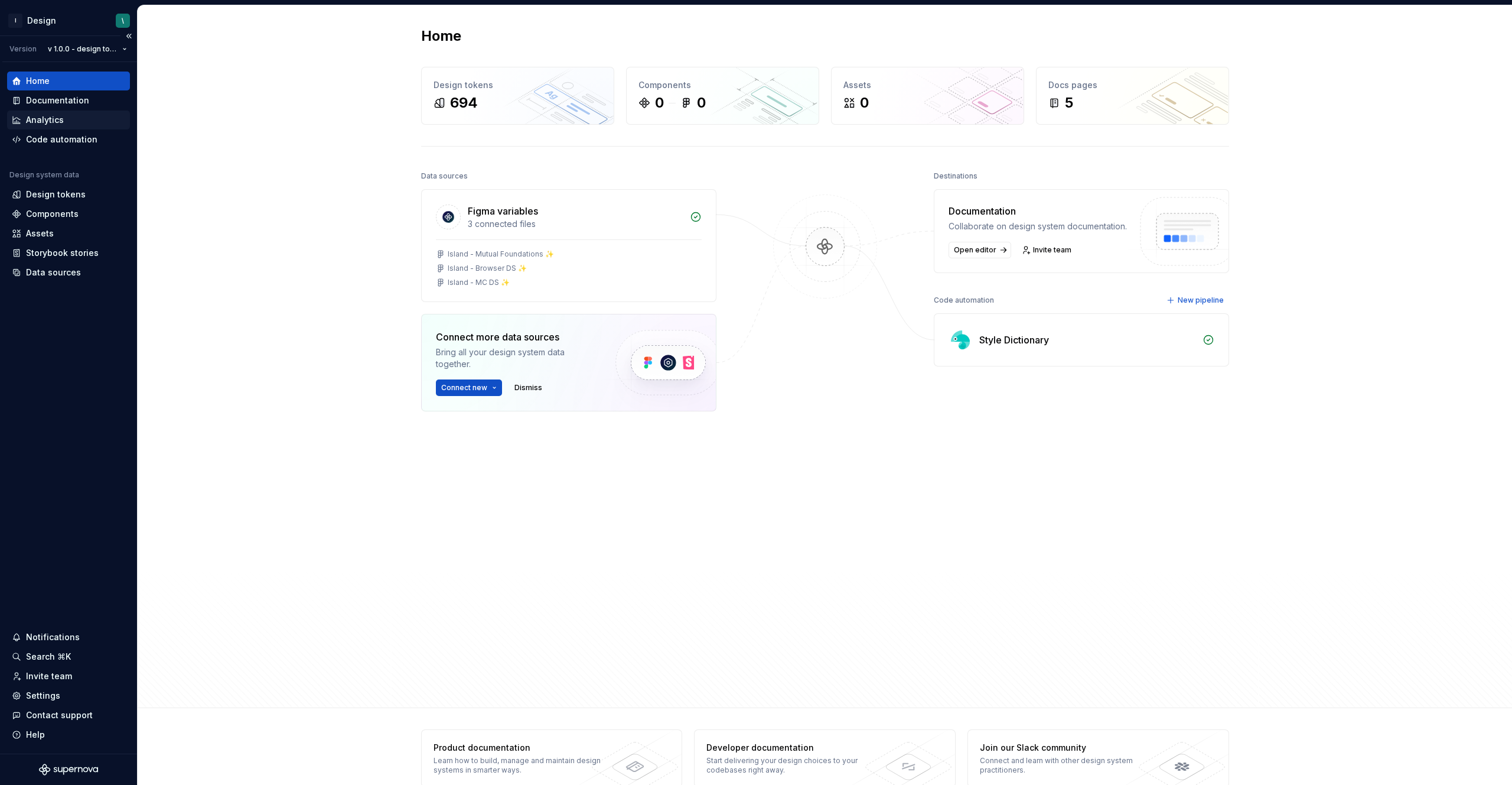
click at [73, 121] on div "Analytics" at bounding box center [68, 120] width 113 height 12
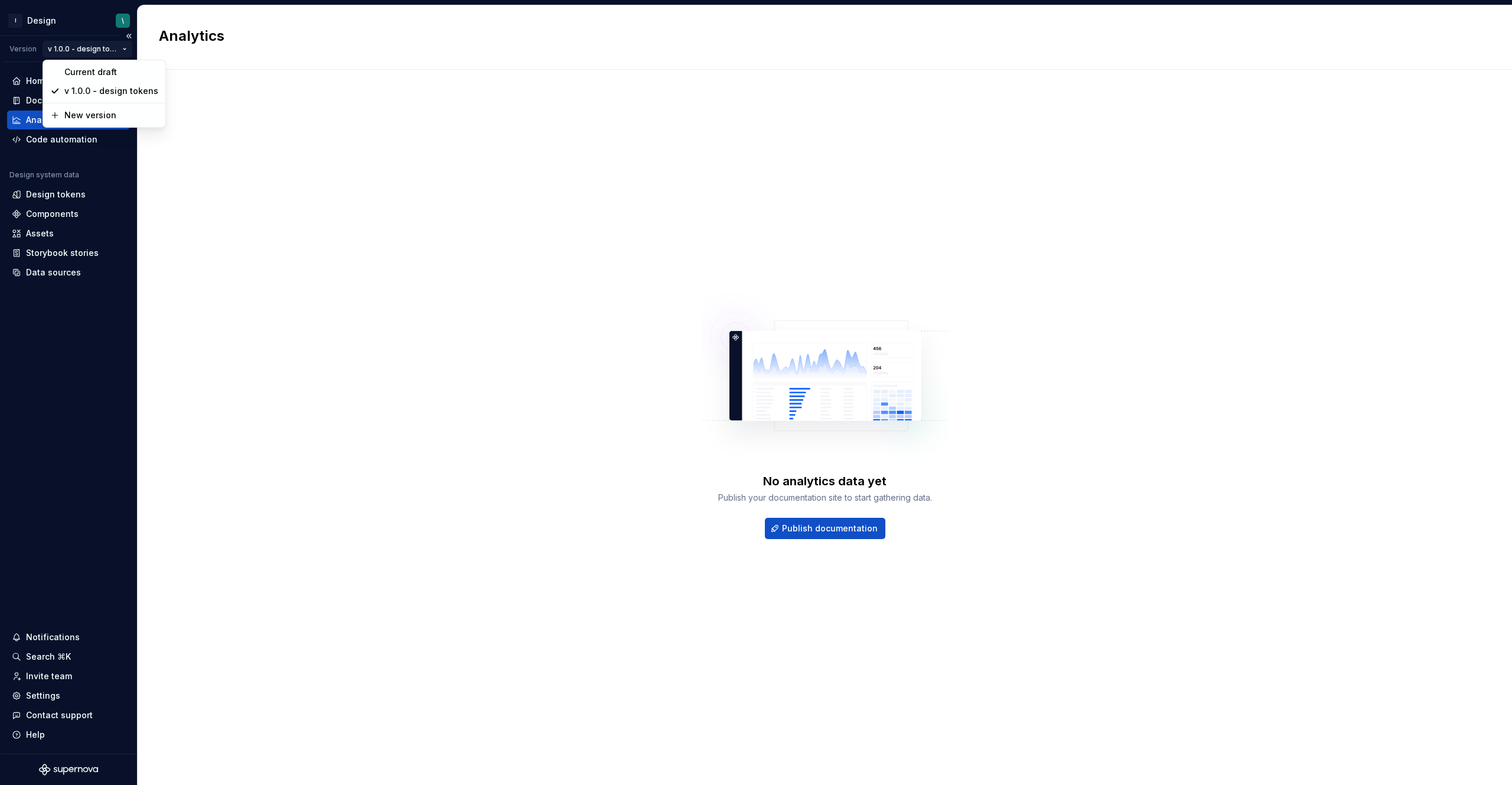
click at [73, 55] on html "I Design \ Version v 1.0.0 - design tokens Home Documentation Analytics Code au…" at bounding box center [756, 392] width 1512 height 785
click at [88, 67] on div "Current draft" at bounding box center [111, 71] width 94 height 12
click at [53, 202] on div "Design tokens" at bounding box center [68, 194] width 123 height 19
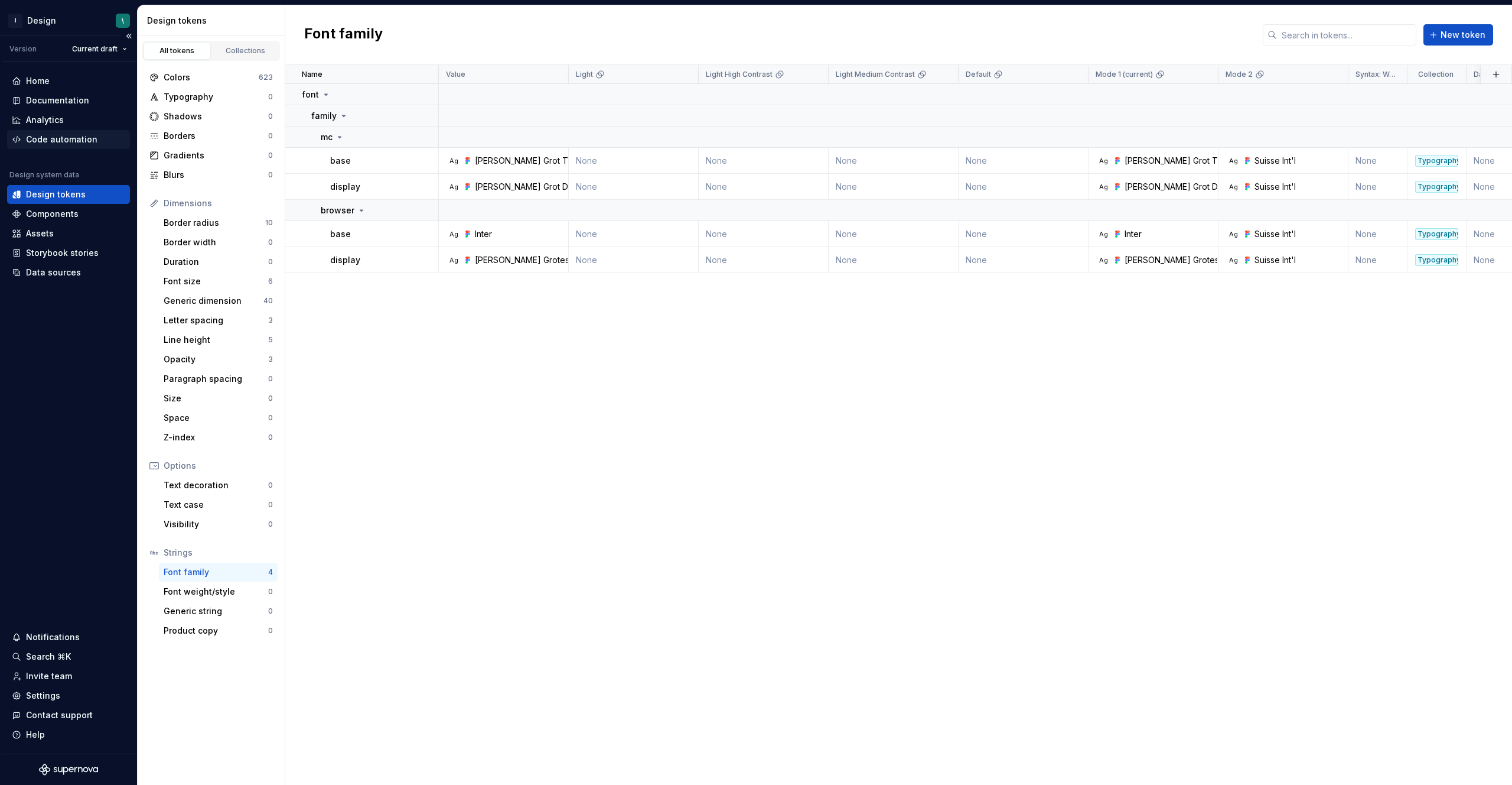
click at [64, 142] on div "Code automation" at bounding box center [61, 139] width 71 height 12
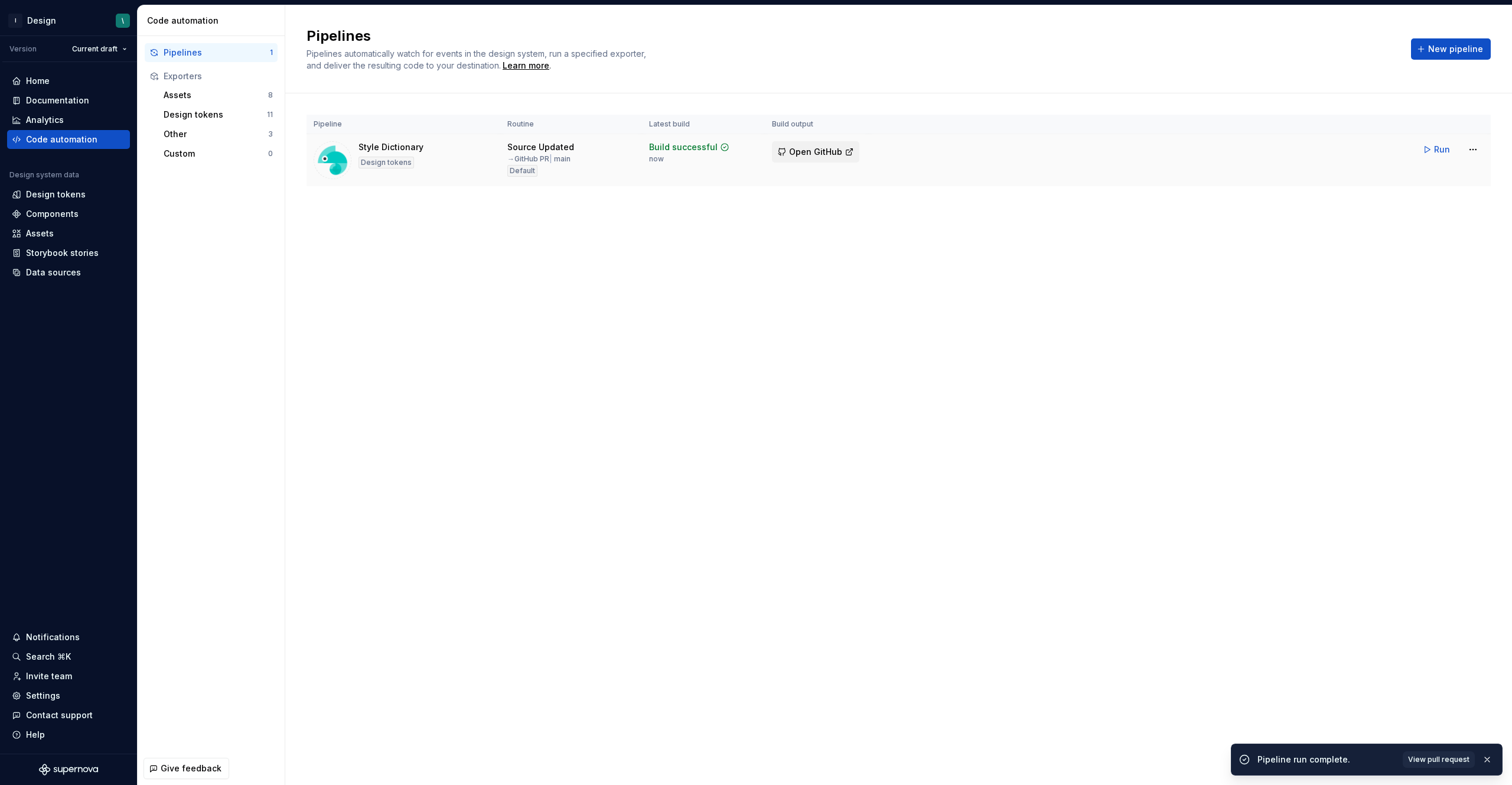
click at [818, 155] on span "Open GitHub" at bounding box center [815, 152] width 53 height 12
click at [660, 422] on div "Pipelines Pipelines automatically watch for events in the design system, run a …" at bounding box center [899, 395] width 1227 height 779
click at [1442, 154] on span "Run" at bounding box center [1442, 150] width 16 height 12
click at [911, 346] on div "Pipelines Pipelines automatically watch for events in the design system, run a …" at bounding box center [899, 395] width 1227 height 779
click at [840, 144] on button "Open GitHub" at bounding box center [816, 152] width 87 height 21
